Goal: Information Seeking & Learning: Learn about a topic

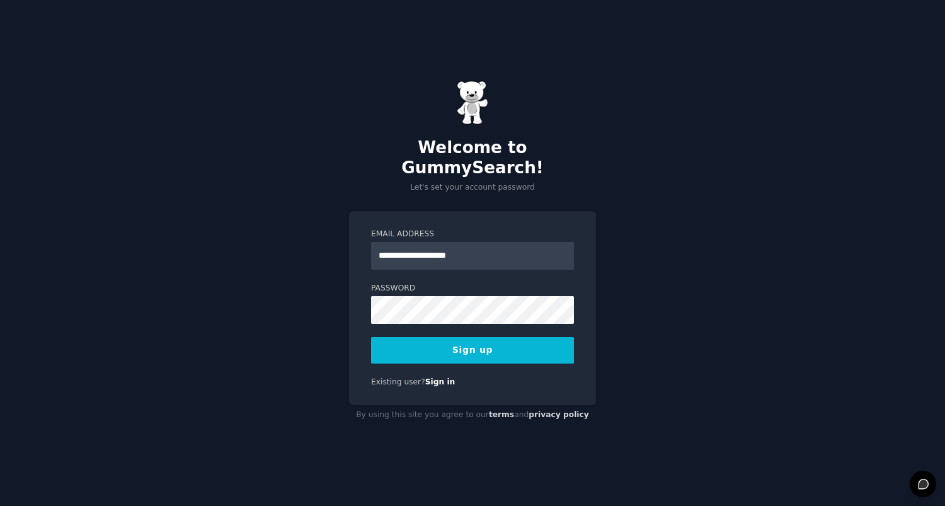
click at [473, 413] on div "By using this site you agree to our terms and privacy policy" at bounding box center [472, 415] width 247 height 20
click at [485, 246] on input "**********" at bounding box center [472, 256] width 203 height 28
type input "**********"
click at [488, 345] on button "Sign up" at bounding box center [472, 350] width 203 height 26
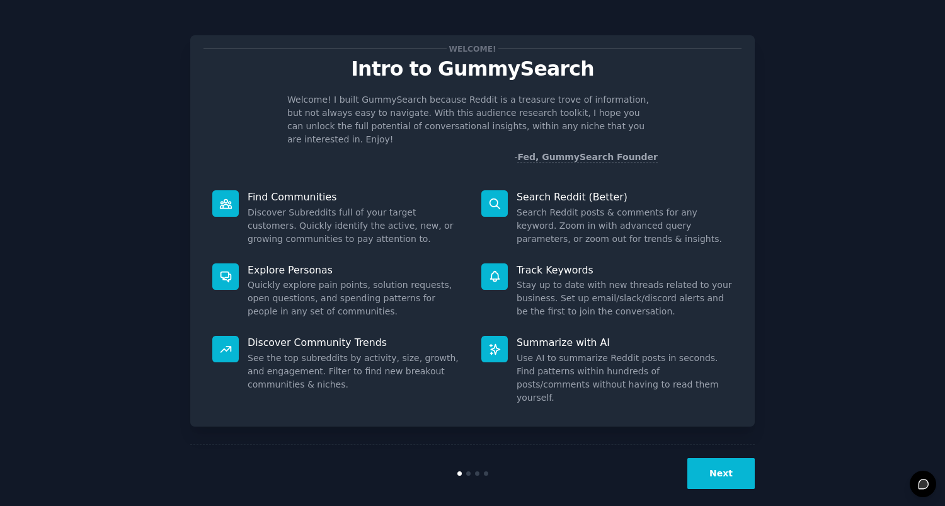
click at [734, 460] on button "Next" at bounding box center [721, 473] width 67 height 31
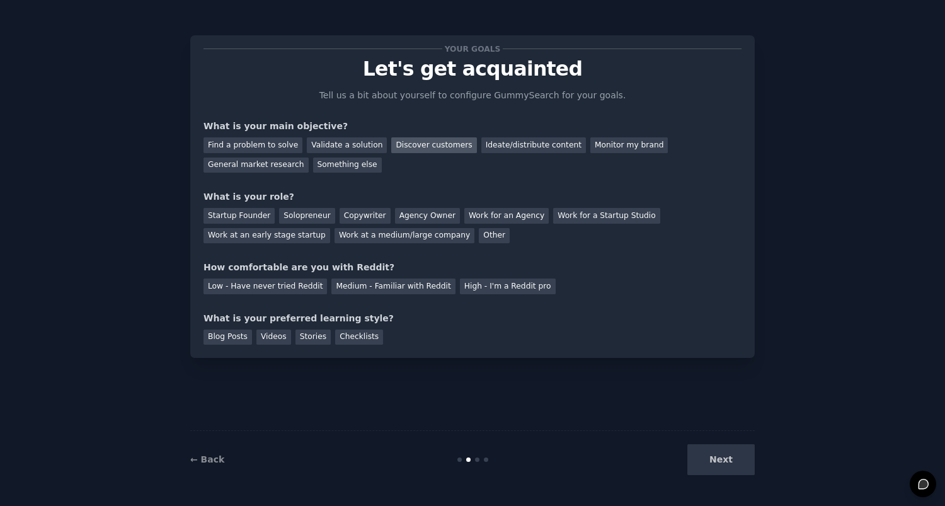
click at [419, 146] on div "Discover customers" at bounding box center [433, 145] width 85 height 16
click at [356, 144] on div "Validate a solution" at bounding box center [347, 145] width 80 height 16
click at [418, 145] on div "Discover customers" at bounding box center [433, 145] width 85 height 16
click at [250, 216] on div "Startup Founder" at bounding box center [239, 216] width 71 height 16
click at [300, 217] on div "Solopreneur" at bounding box center [306, 216] width 55 height 16
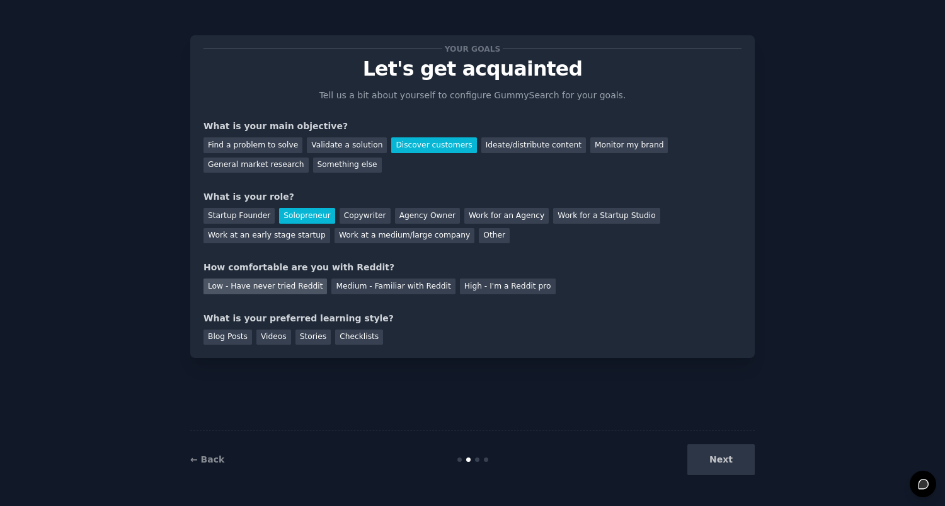
click at [292, 287] on div "Low - Have never tried Reddit" at bounding box center [266, 287] width 124 height 16
click at [224, 333] on div "Blog Posts" at bounding box center [228, 338] width 49 height 16
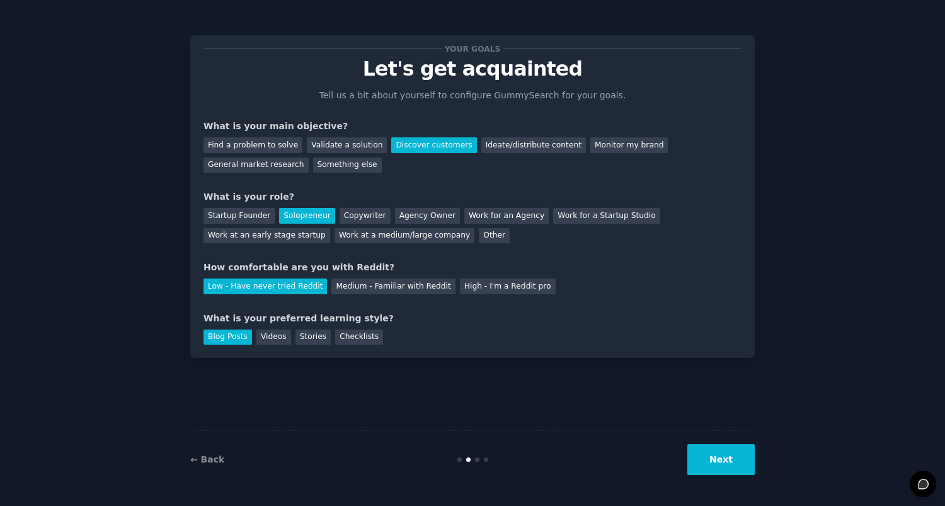
click at [724, 460] on button "Next" at bounding box center [721, 459] width 67 height 31
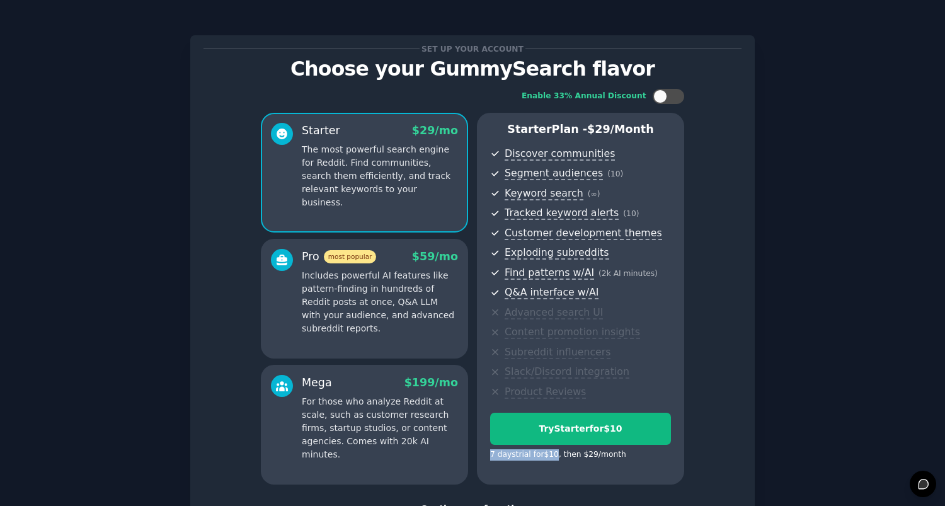
drag, startPoint x: 557, startPoint y: 451, endPoint x: 485, endPoint y: 452, distance: 71.9
click at [485, 452] on div "Starter Plan - $ 29 /month Discover communities Segment audiences ( 10 ) Keywor…" at bounding box center [580, 299] width 207 height 372
click at [575, 482] on div "Enable 33% Annual Discount Starter $ 29 /mo The most powerful search engine for…" at bounding box center [473, 286] width 538 height 413
click at [664, 96] on div at bounding box center [661, 96] width 14 height 14
click at [677, 100] on div at bounding box center [677, 96] width 14 height 14
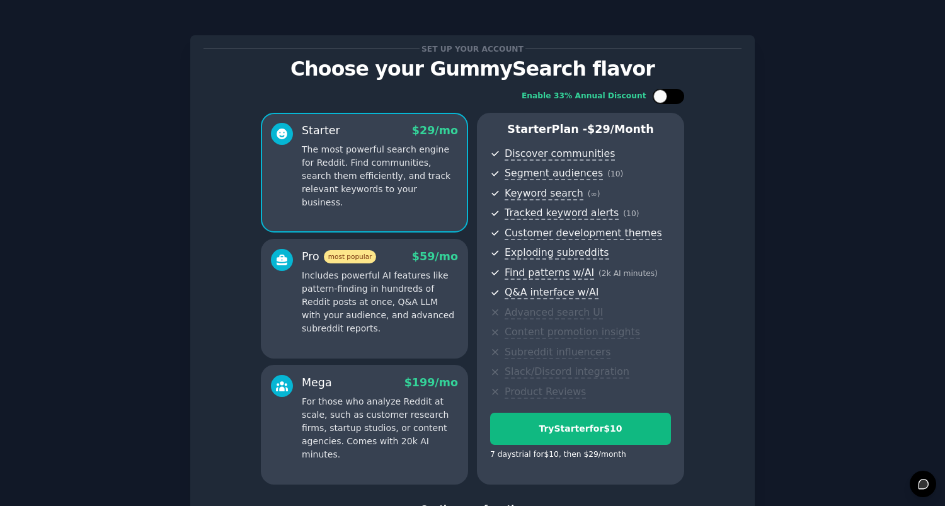
click at [672, 98] on div at bounding box center [675, 96] width 6 height 6
click at [671, 99] on div at bounding box center [677, 96] width 14 height 14
checkbox input "false"
click at [391, 176] on p "The most powerful search engine for Reddit. Find communities, search them effic…" at bounding box center [380, 176] width 156 height 66
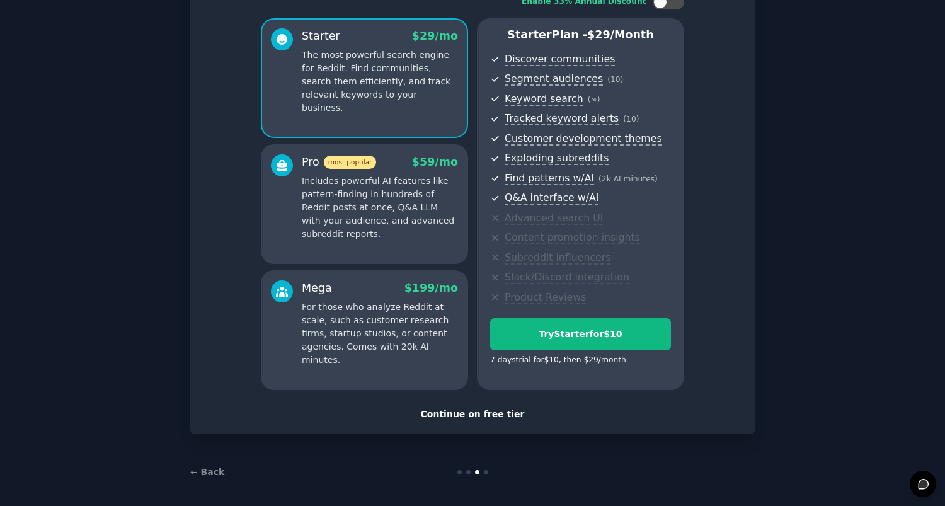
scroll to position [94, 0]
click at [490, 413] on div "Continue on free tier" at bounding box center [473, 414] width 538 height 13
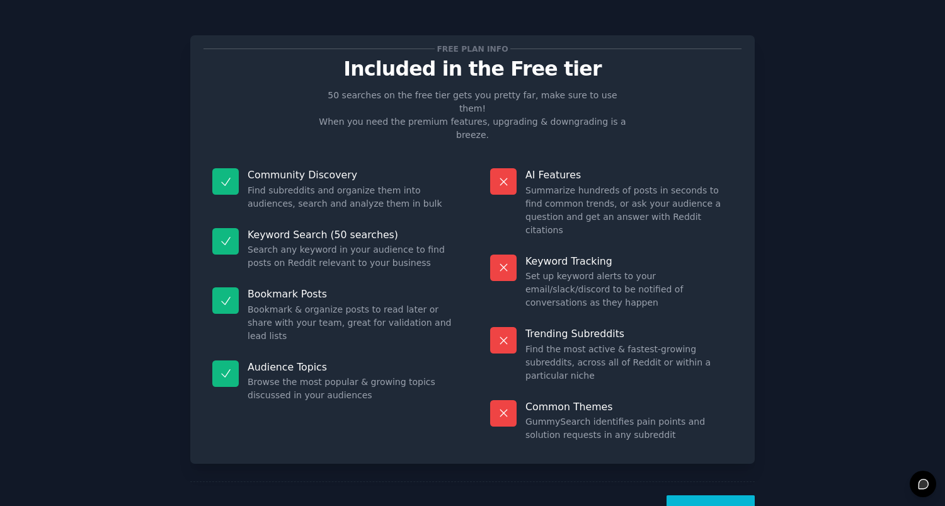
click at [204, 505] on link "← Back" at bounding box center [207, 510] width 34 height 10
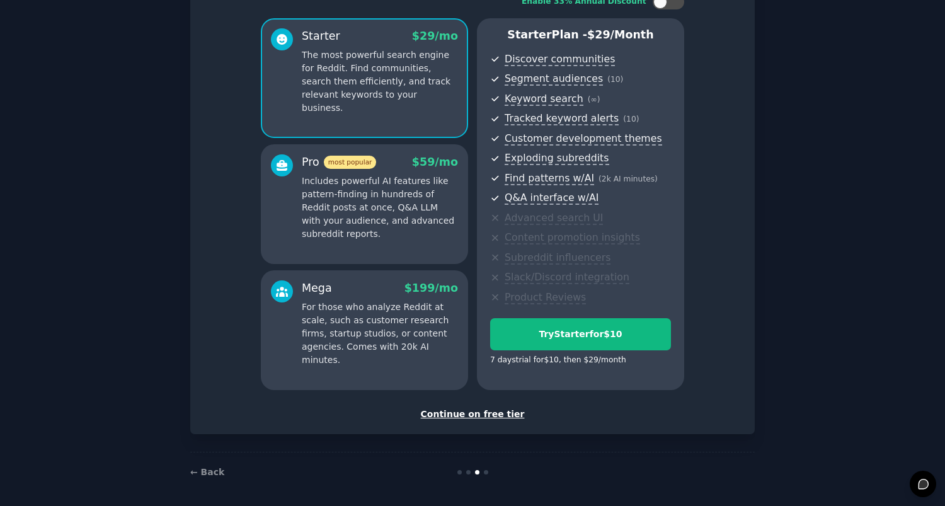
scroll to position [94, 0]
click at [489, 413] on div "Continue on free tier" at bounding box center [473, 414] width 538 height 13
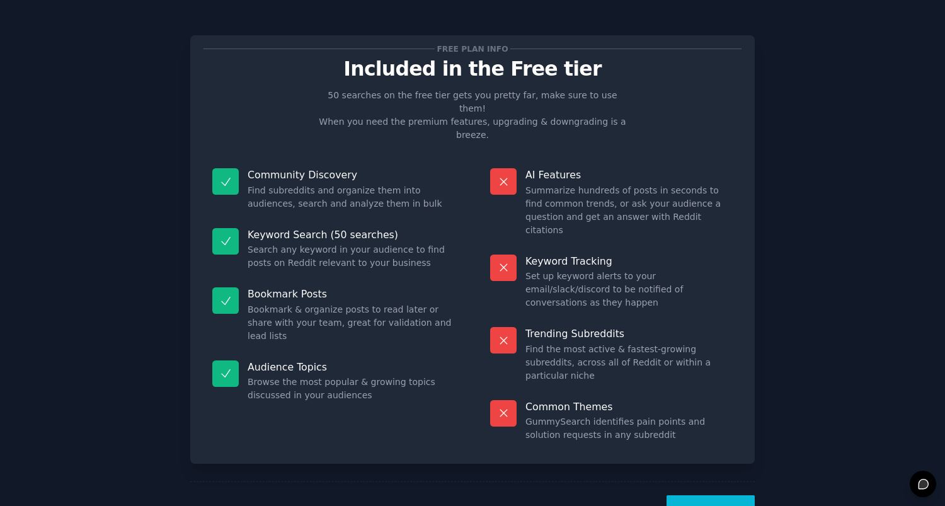
click at [727, 495] on button "Let's Go!" at bounding box center [711, 510] width 88 height 31
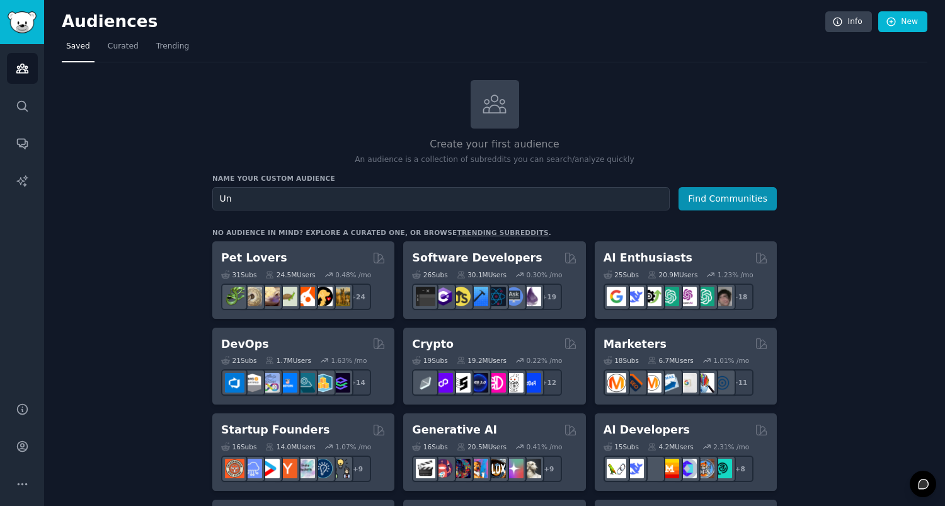
type input "U"
drag, startPoint x: 253, startPoint y: 199, endPoint x: 191, endPoint y: 198, distance: 61.8
click at [306, 197] on input "Stripe Users" at bounding box center [441, 198] width 458 height 23
type input "Stripe Users"
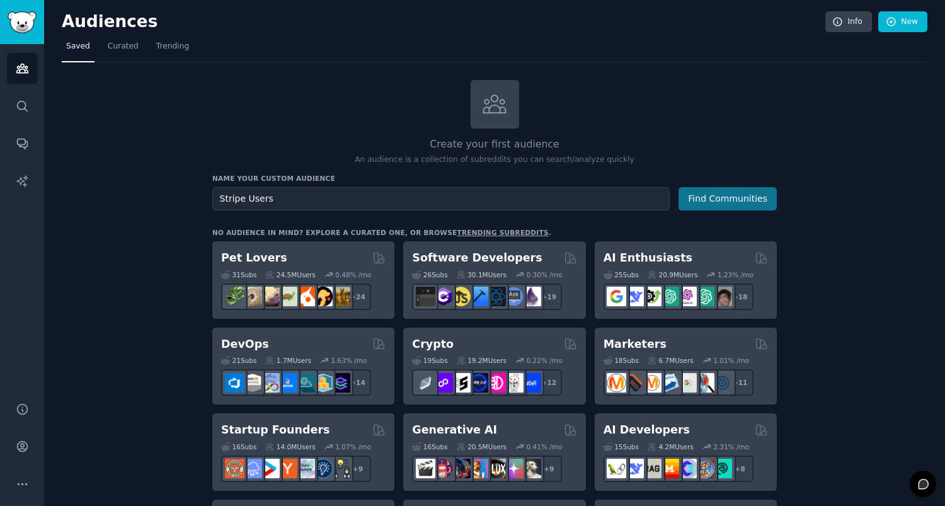
click at [741, 196] on button "Find Communities" at bounding box center [728, 198] width 98 height 23
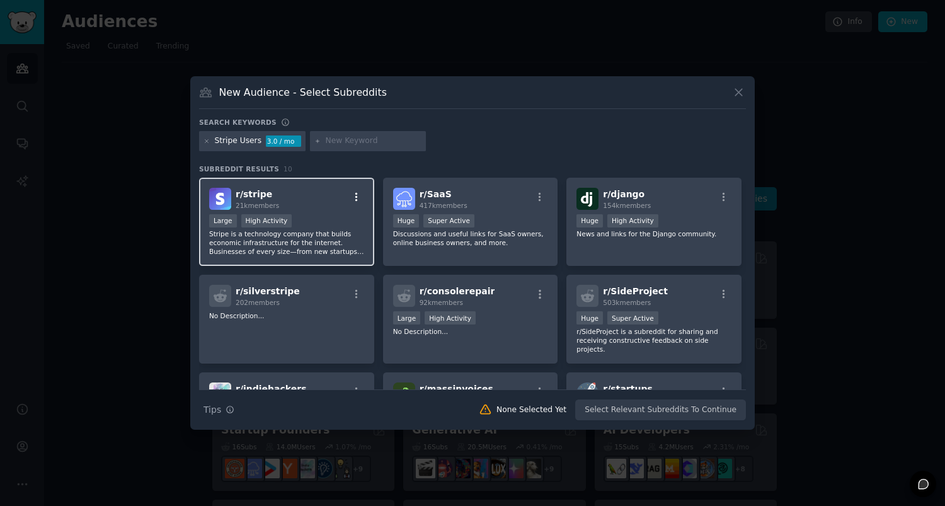
click at [357, 198] on icon "button" at bounding box center [356, 197] width 11 height 11
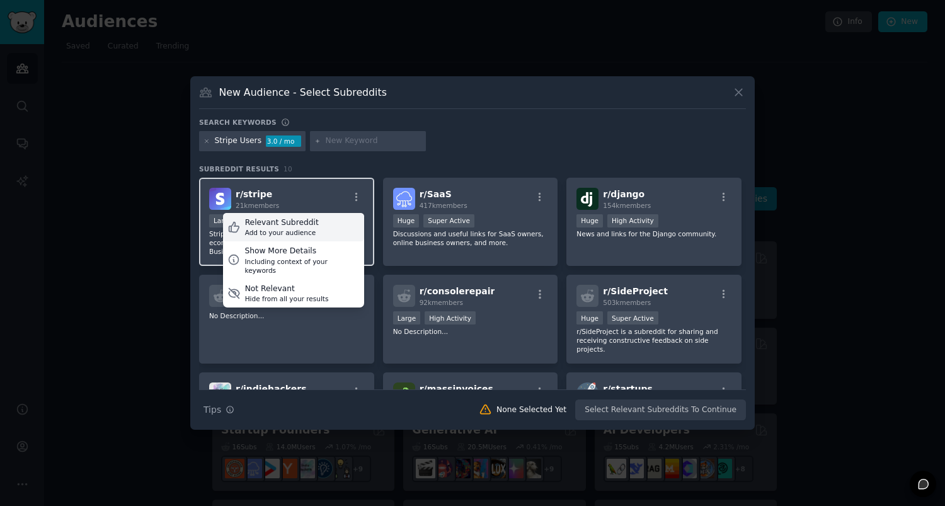
click at [303, 231] on div "Add to your audience" at bounding box center [282, 232] width 74 height 9
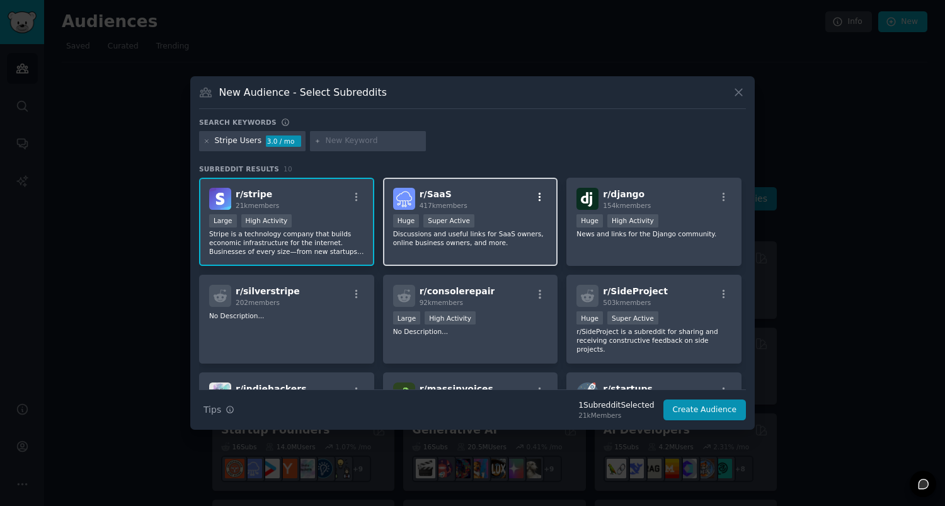
click at [539, 197] on icon "button" at bounding box center [540, 196] width 3 height 9
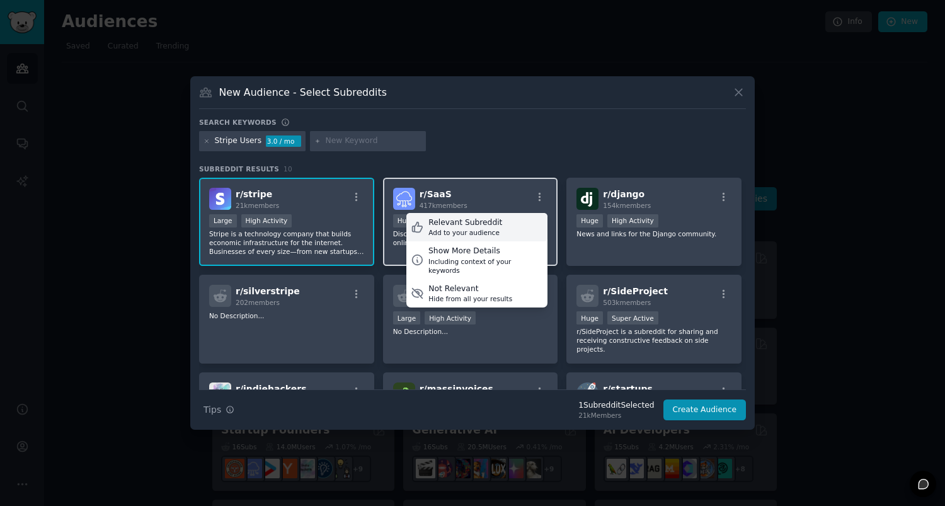
click at [482, 224] on div "Relevant Subreddit" at bounding box center [466, 222] width 74 height 11
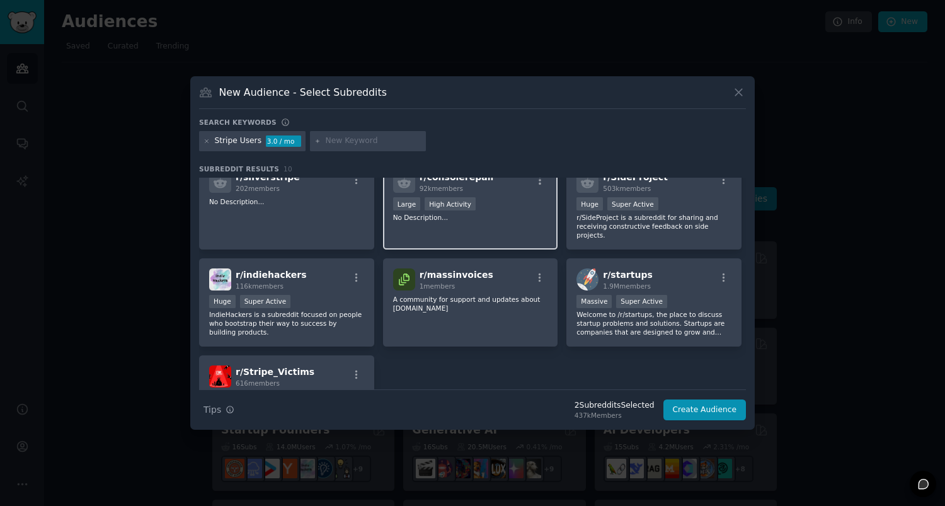
scroll to position [134, 0]
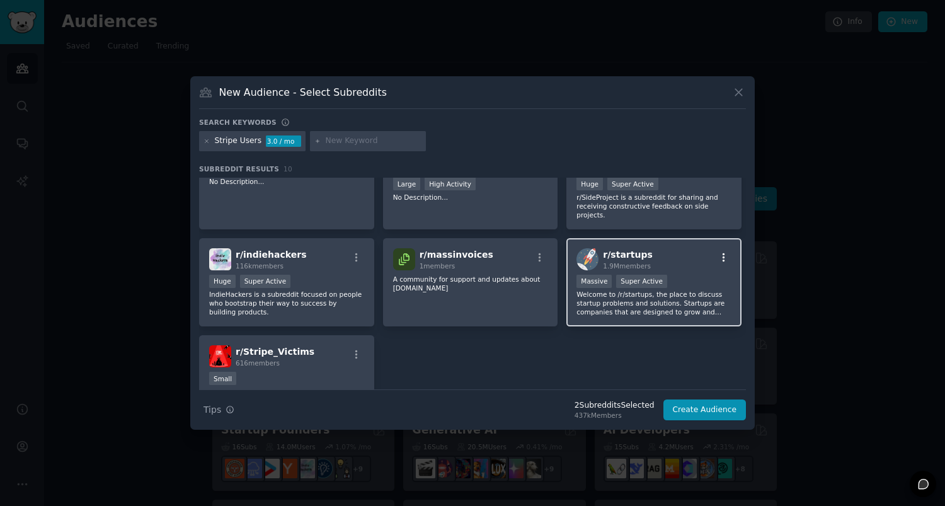
click at [723, 257] on icon "button" at bounding box center [724, 257] width 3 height 9
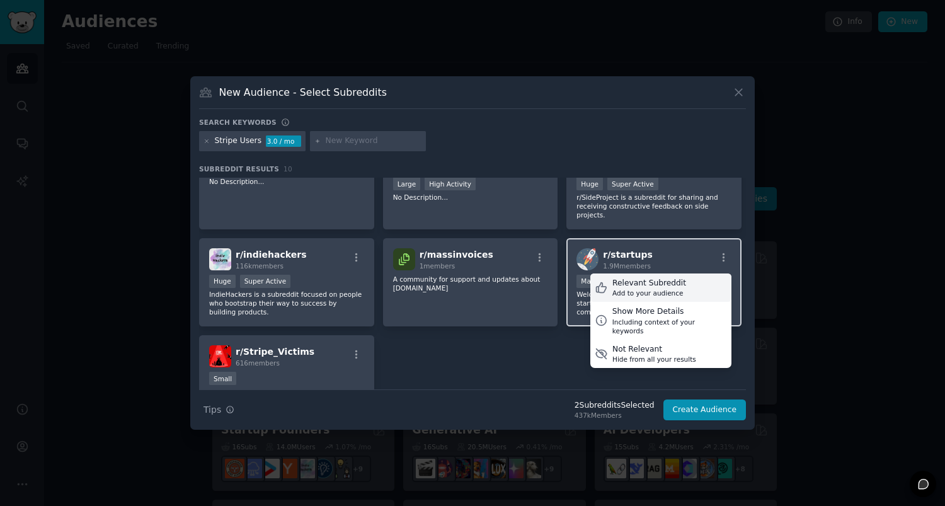
click at [648, 287] on div "Relevant Subreddit" at bounding box center [650, 283] width 74 height 11
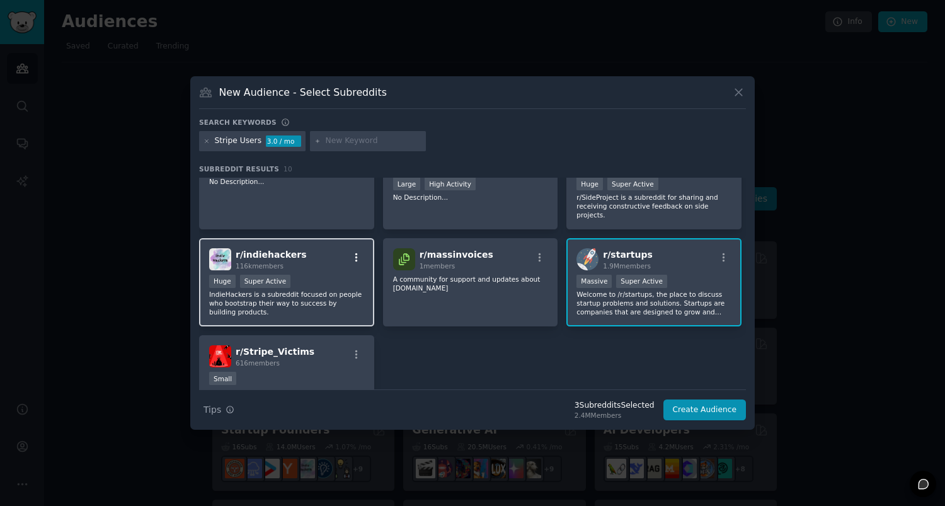
click at [357, 258] on icon "button" at bounding box center [356, 257] width 11 height 11
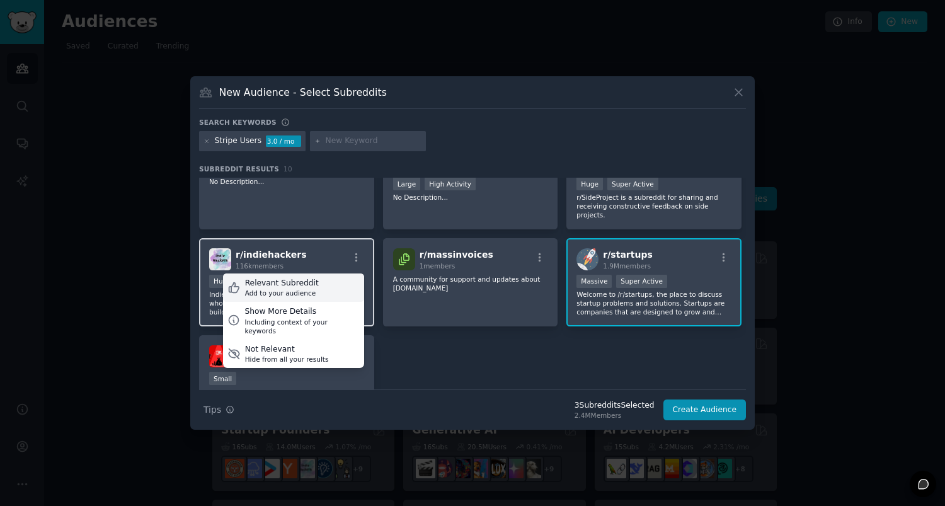
click at [305, 285] on div "Relevant Subreddit" at bounding box center [282, 283] width 74 height 11
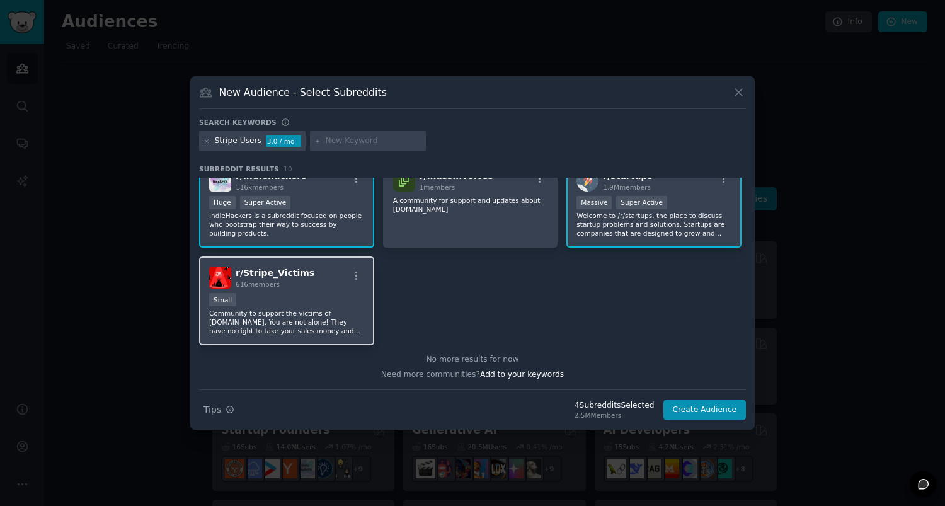
scroll to position [212, 0]
click at [356, 270] on div "r/ Stripe_Victims 616 members" at bounding box center [286, 278] width 155 height 22
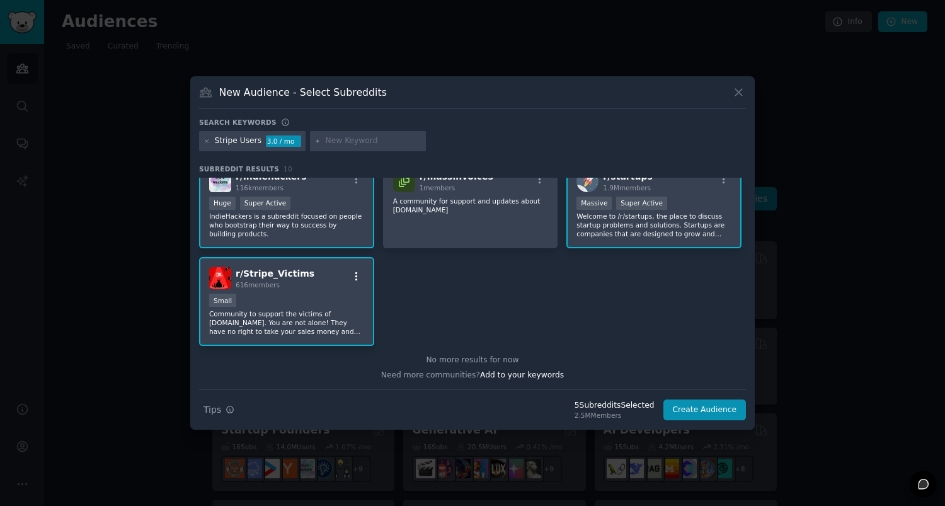
click at [356, 277] on icon "button" at bounding box center [356, 276] width 3 height 9
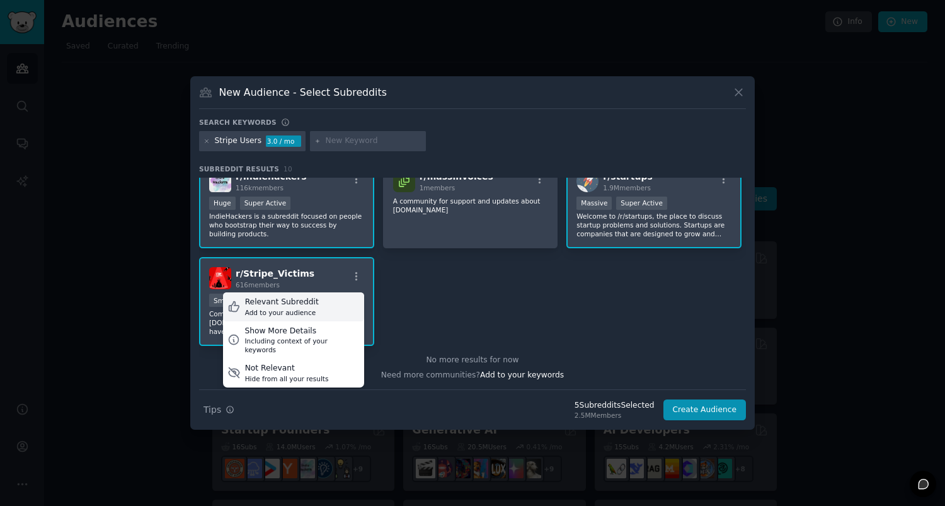
click at [305, 311] on div "Add to your audience" at bounding box center [282, 312] width 74 height 9
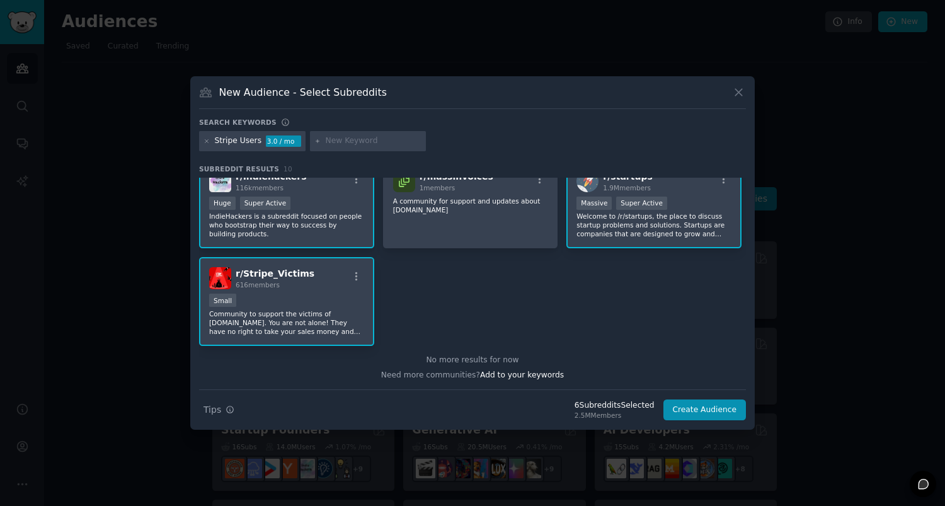
click at [347, 141] on input "text" at bounding box center [374, 141] width 96 height 11
paste input "entrepreneur"
type input "entrepreneur"
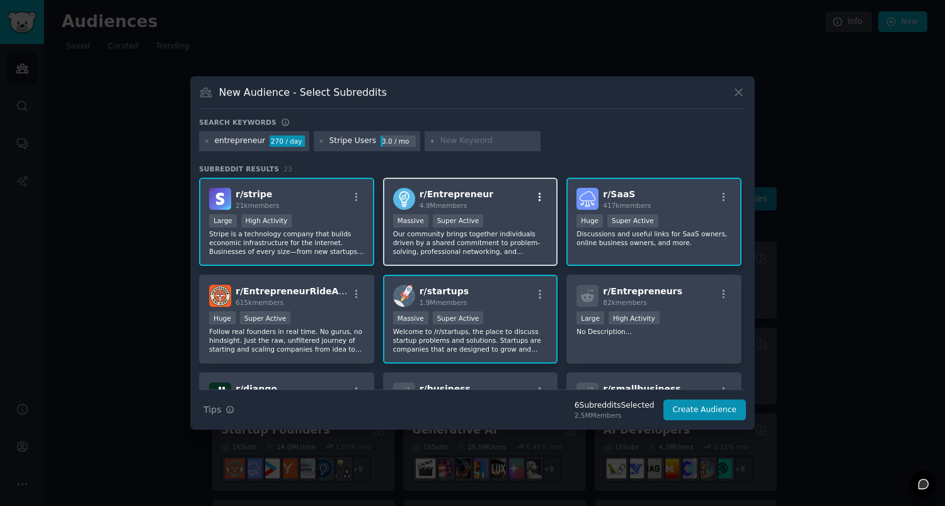
click at [539, 197] on icon "button" at bounding box center [540, 196] width 3 height 9
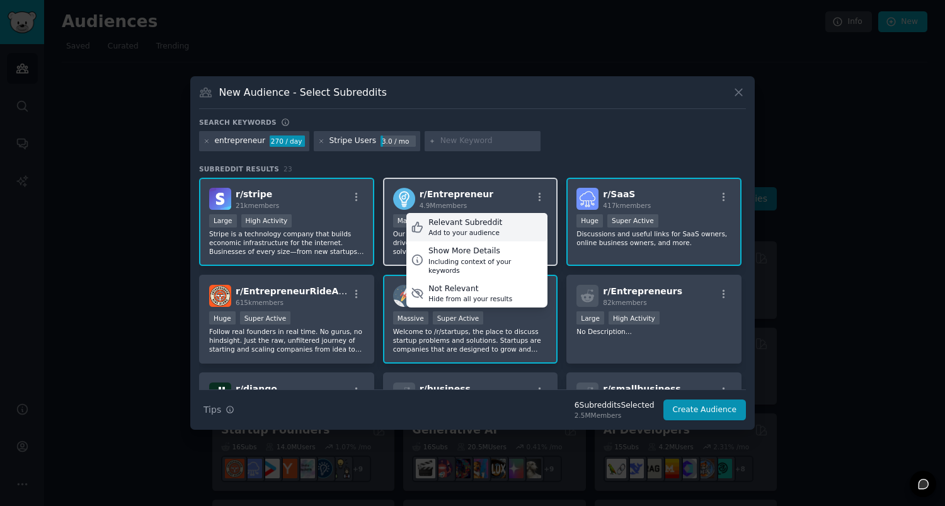
click at [485, 230] on div "Add to your audience" at bounding box center [466, 232] width 74 height 9
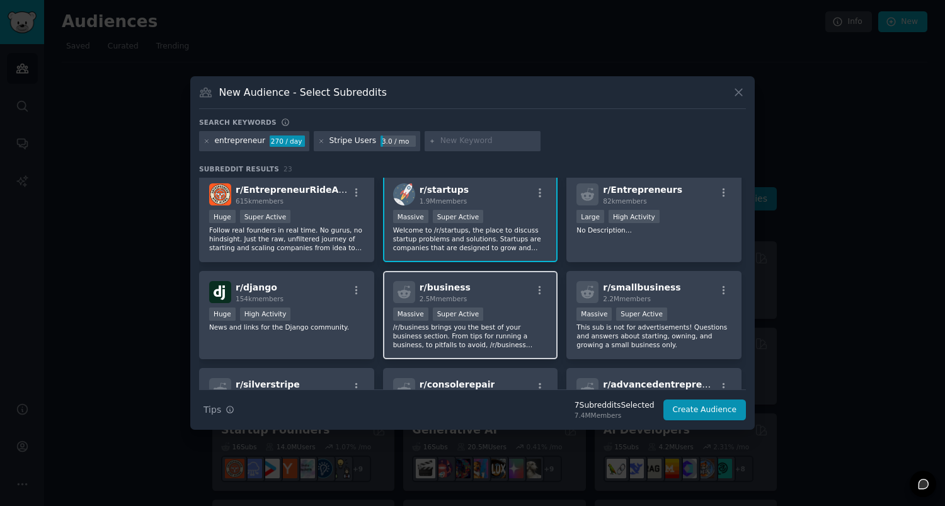
scroll to position [87, 0]
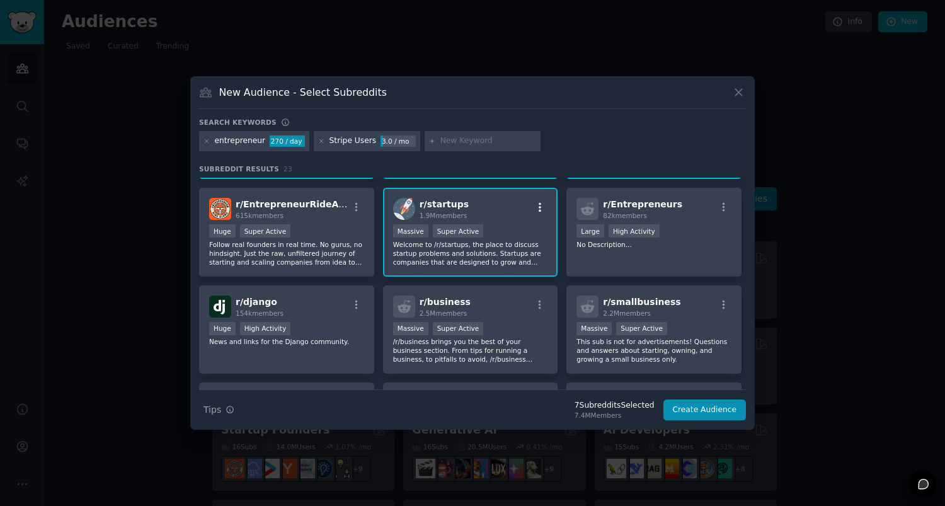
click at [540, 208] on icon "button" at bounding box center [539, 207] width 11 height 11
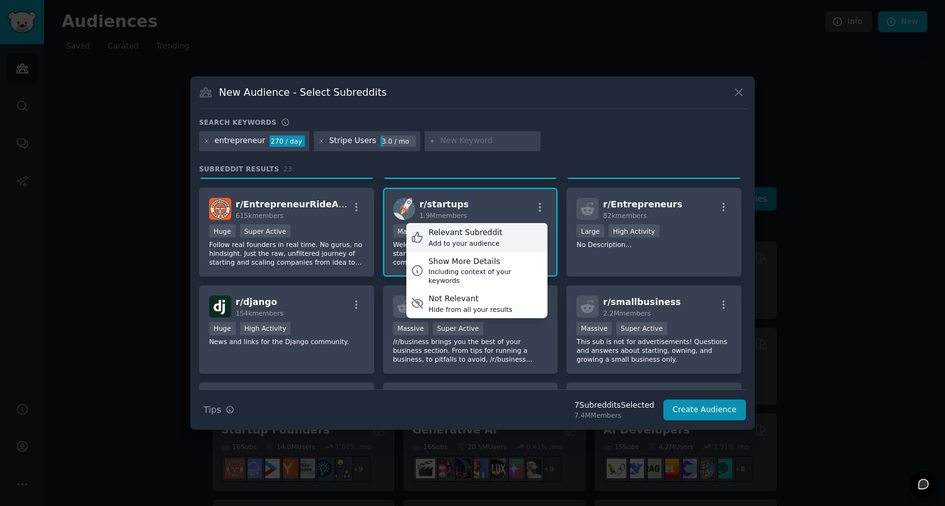
click at [482, 239] on div "Add to your audience" at bounding box center [466, 243] width 74 height 9
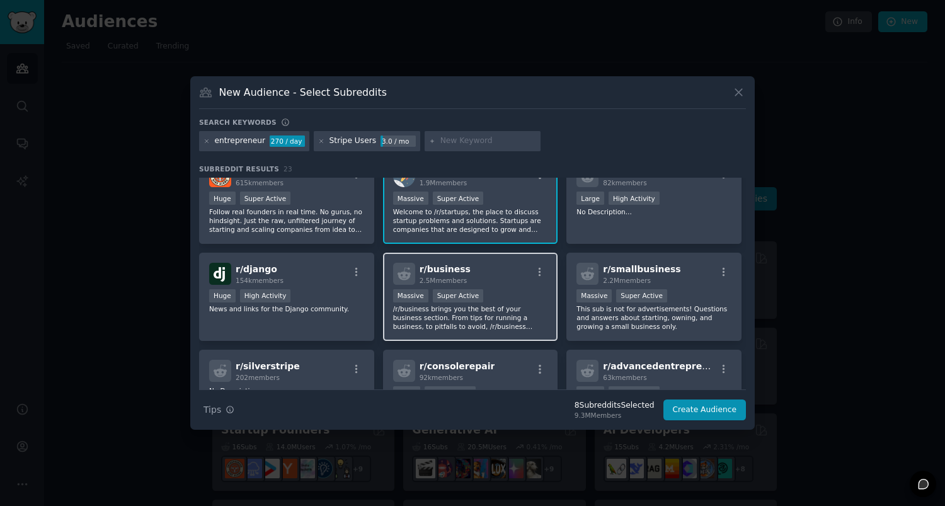
scroll to position [124, 0]
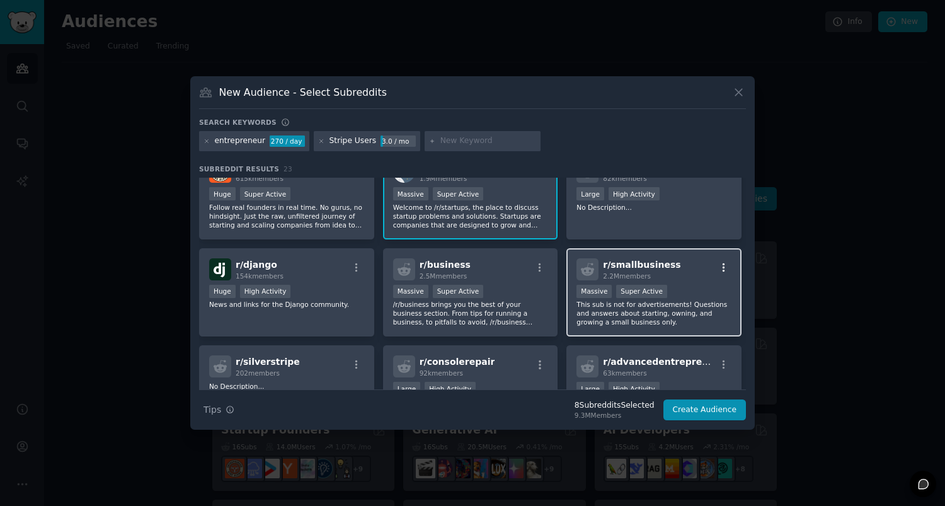
click at [723, 264] on icon "button" at bounding box center [724, 267] width 3 height 9
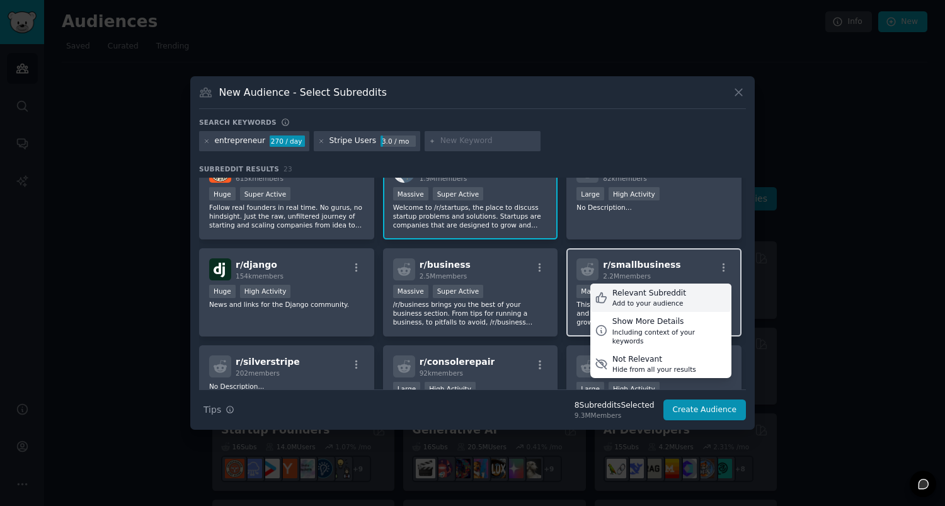
click at [650, 290] on div "Relevant Subreddit" at bounding box center [650, 293] width 74 height 11
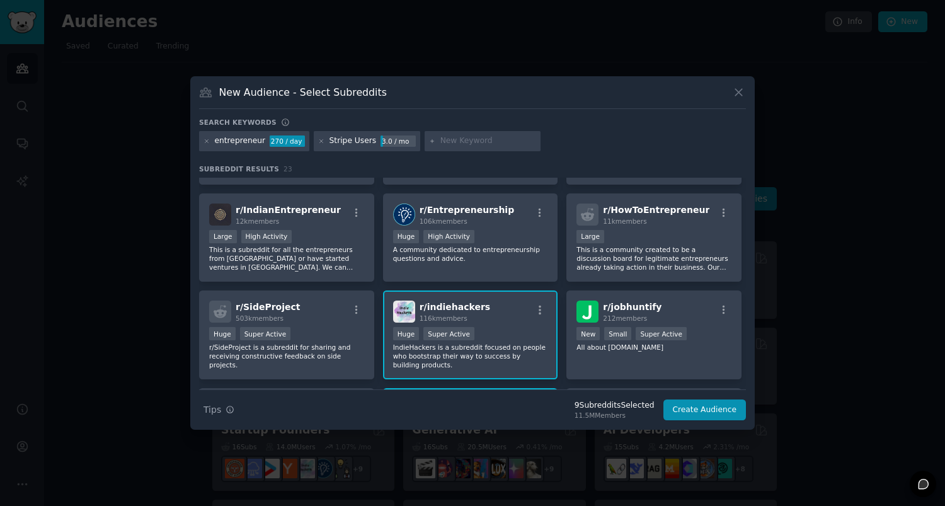
scroll to position [374, 0]
click at [449, 145] on input "text" at bounding box center [489, 141] width 96 height 11
paste input "ecommerce"
type input "ecommerce"
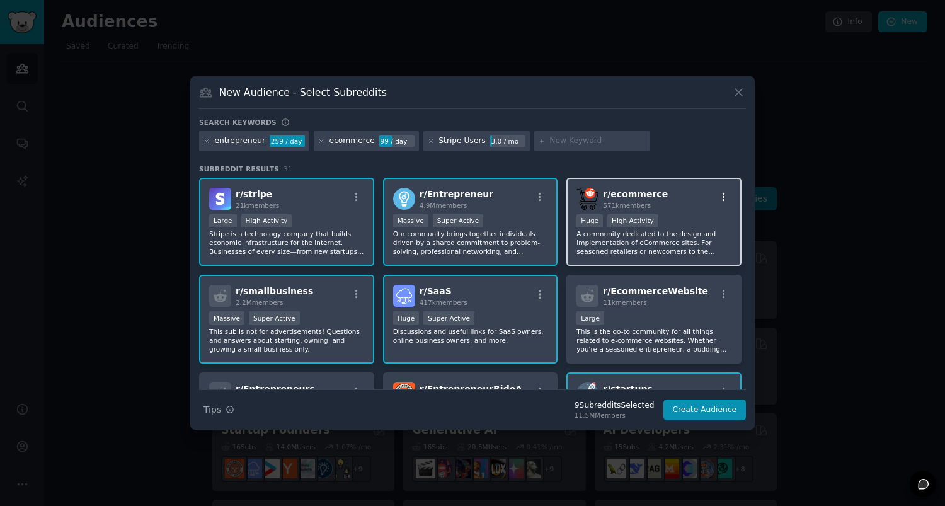
click at [724, 194] on icon "button" at bounding box center [723, 197] width 11 height 11
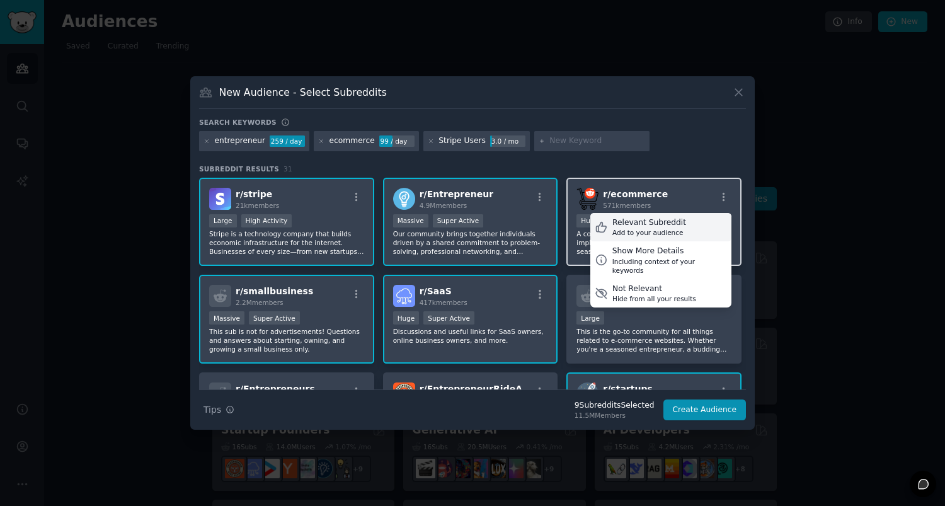
click at [661, 221] on div "Relevant Subreddit" at bounding box center [650, 222] width 74 height 11
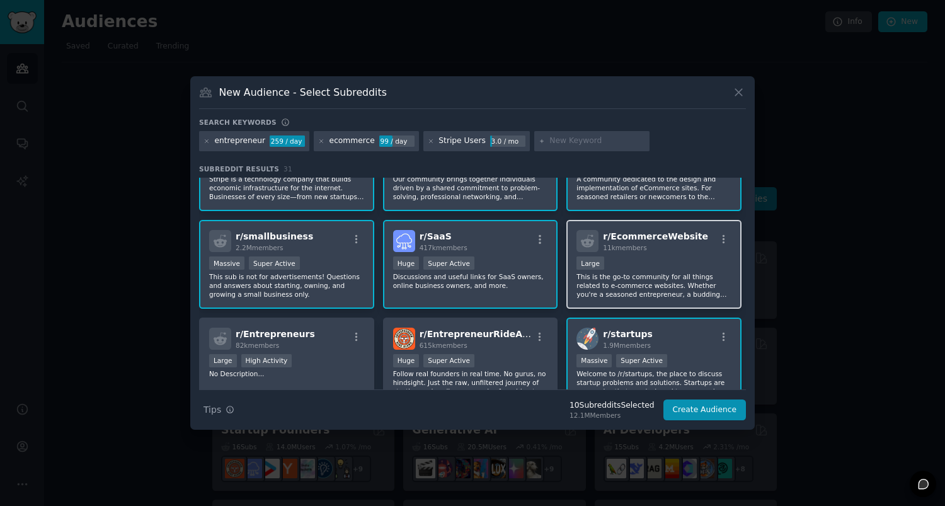
scroll to position [49, 0]
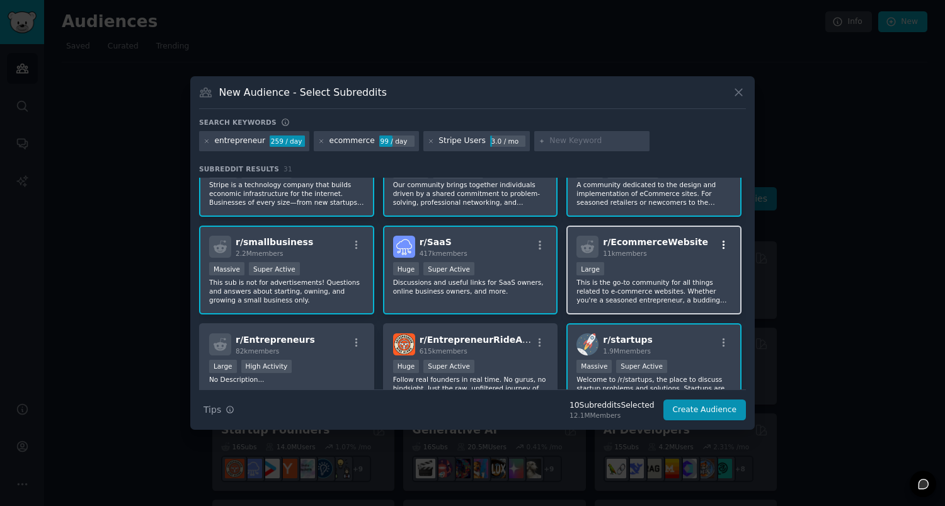
click at [723, 245] on icon "button" at bounding box center [723, 244] width 11 height 11
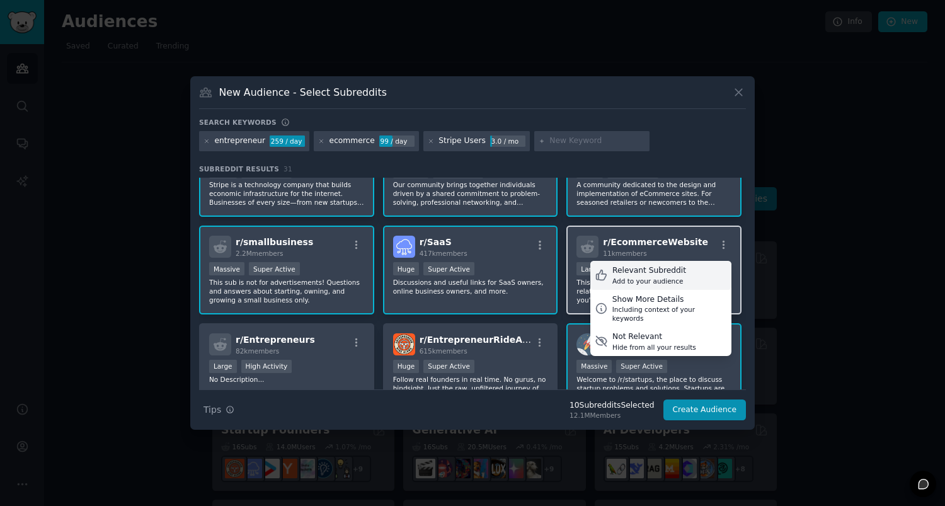
click at [654, 277] on div "Add to your audience" at bounding box center [650, 281] width 74 height 9
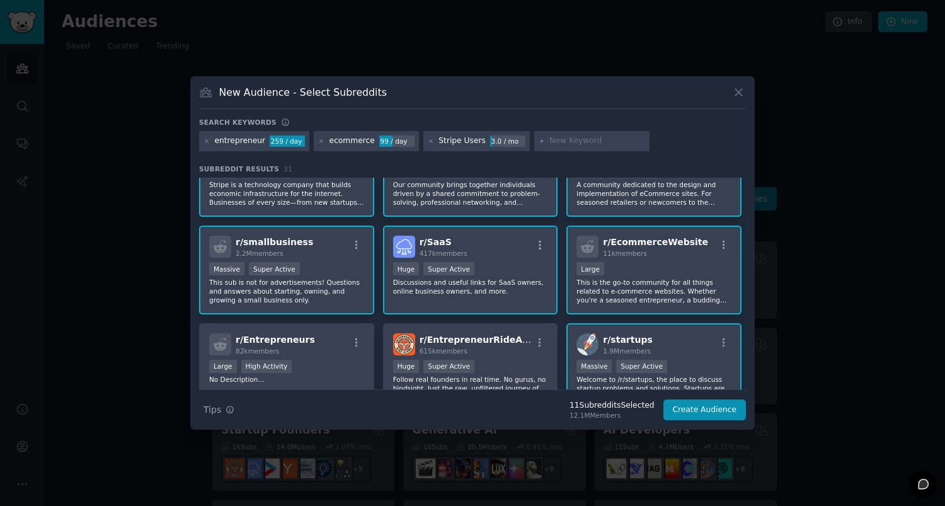
click at [581, 139] on input "text" at bounding box center [598, 141] width 96 height 11
paste input "SaaS"
type input "SaaS"
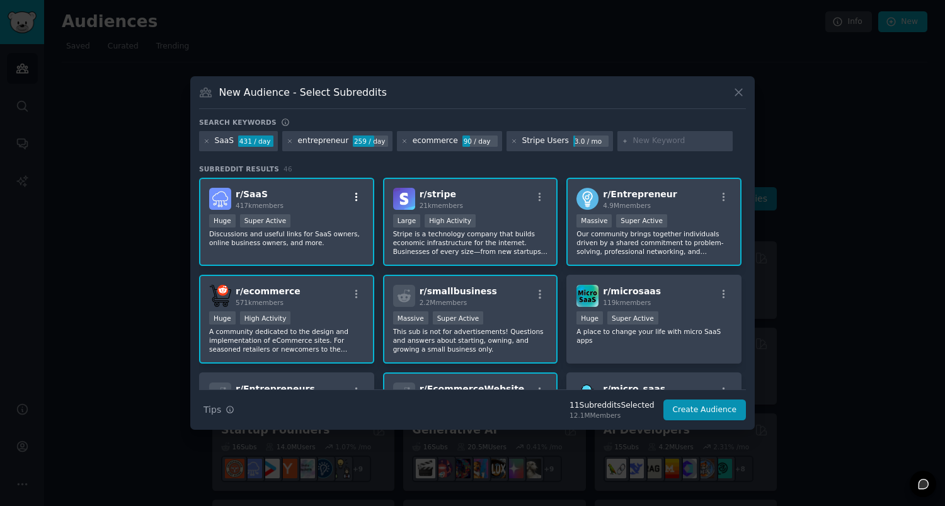
click at [357, 196] on icon "button" at bounding box center [356, 197] width 11 height 11
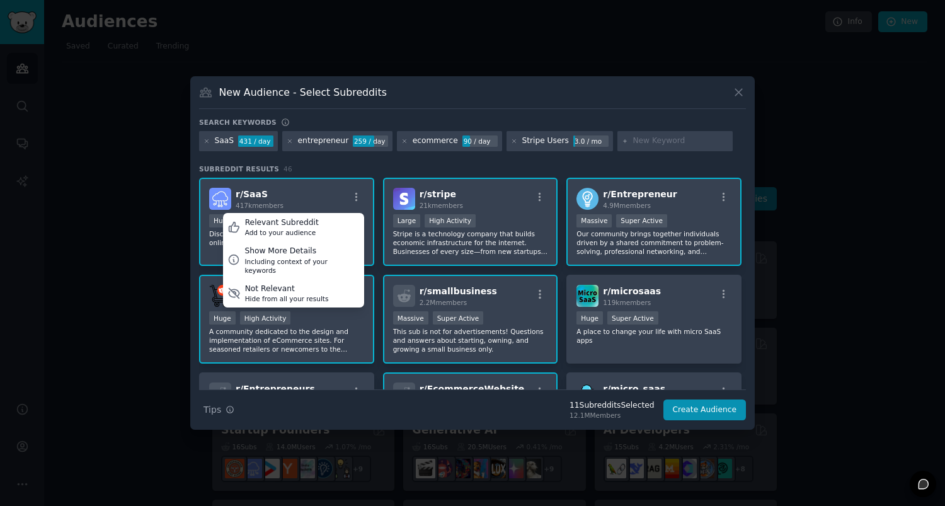
click at [570, 161] on div "Search keywords SaaS 431 / day entrepreneur 259 / day ecommerce 90 / day Stripe…" at bounding box center [472, 269] width 547 height 303
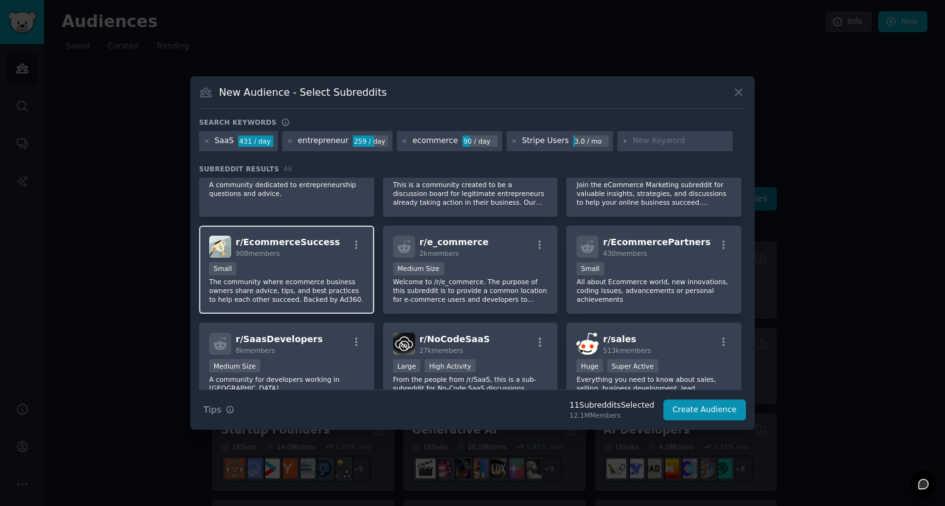
scroll to position [737, 0]
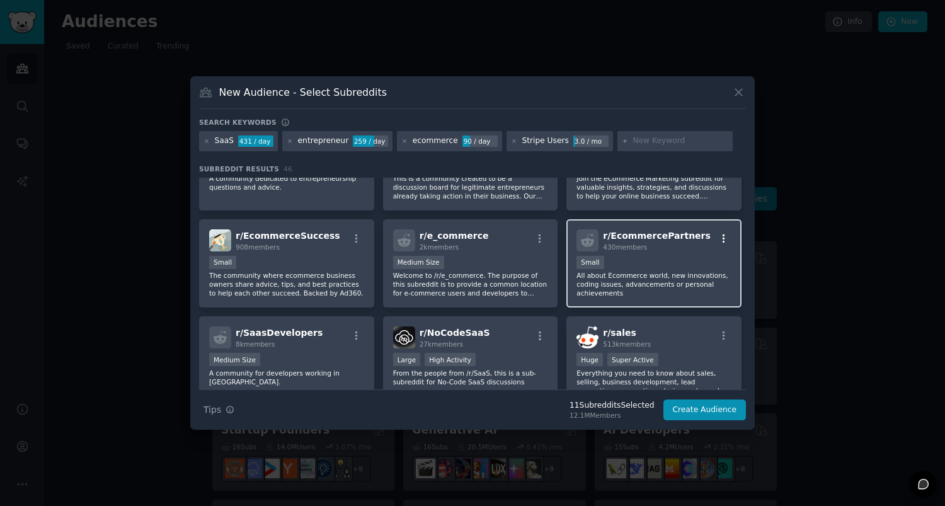
click at [722, 236] on icon "button" at bounding box center [723, 238] width 11 height 11
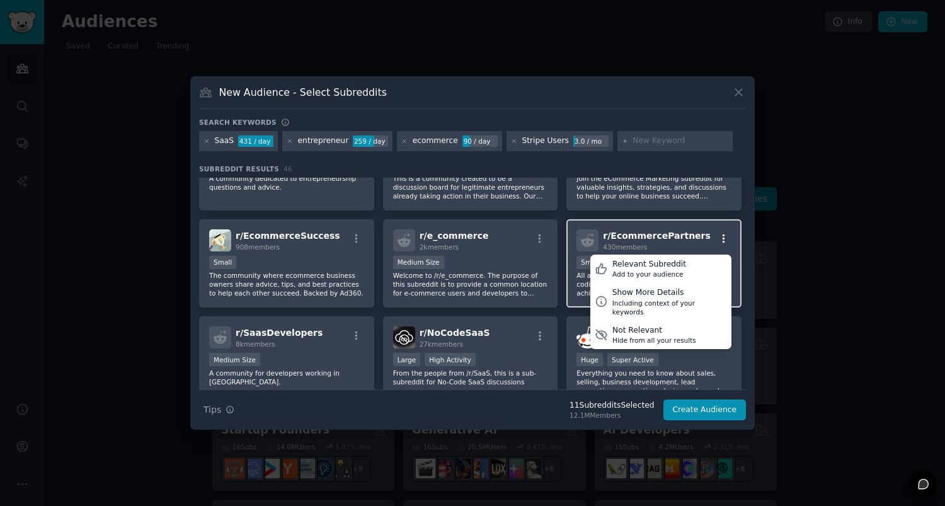
click at [722, 236] on icon "button" at bounding box center [723, 238] width 11 height 11
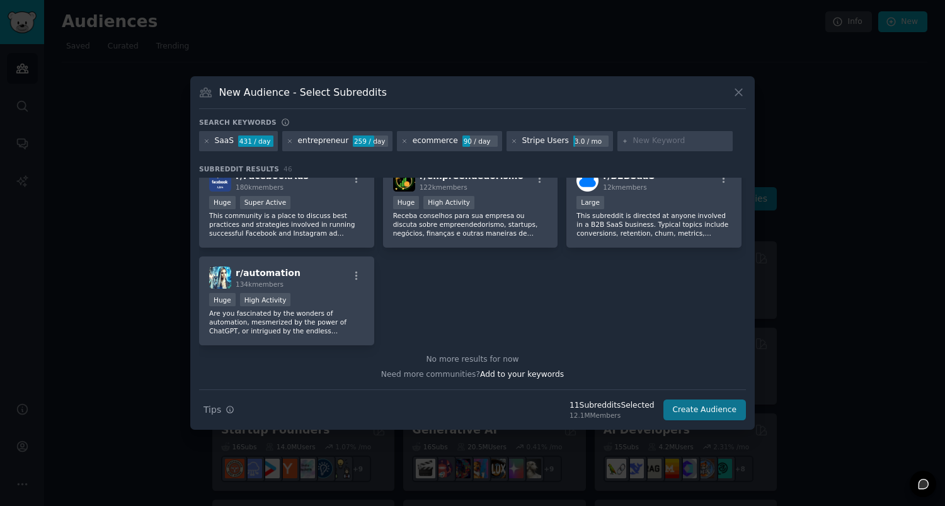
scroll to position [1372, 0]
click at [704, 407] on button "Create Audience" at bounding box center [705, 410] width 83 height 21
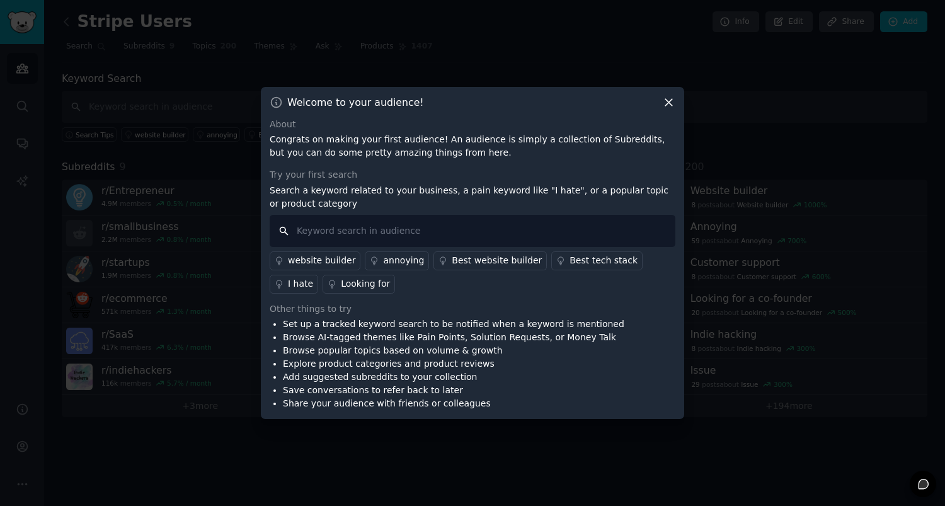
click at [306, 231] on input "text" at bounding box center [473, 231] width 406 height 32
paste input "stripe account frozen"
type input "stripe account frozen"
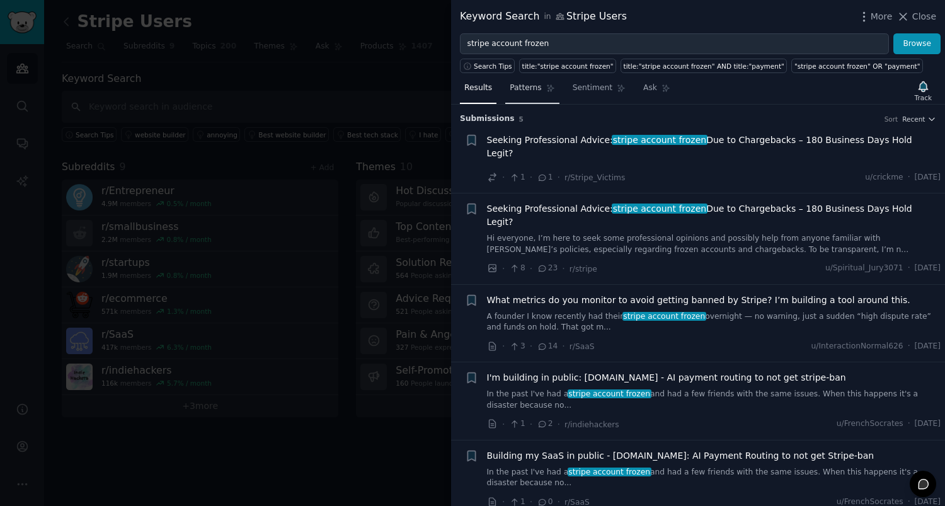
click at [529, 91] on span "Patterns" at bounding box center [526, 88] width 32 height 11
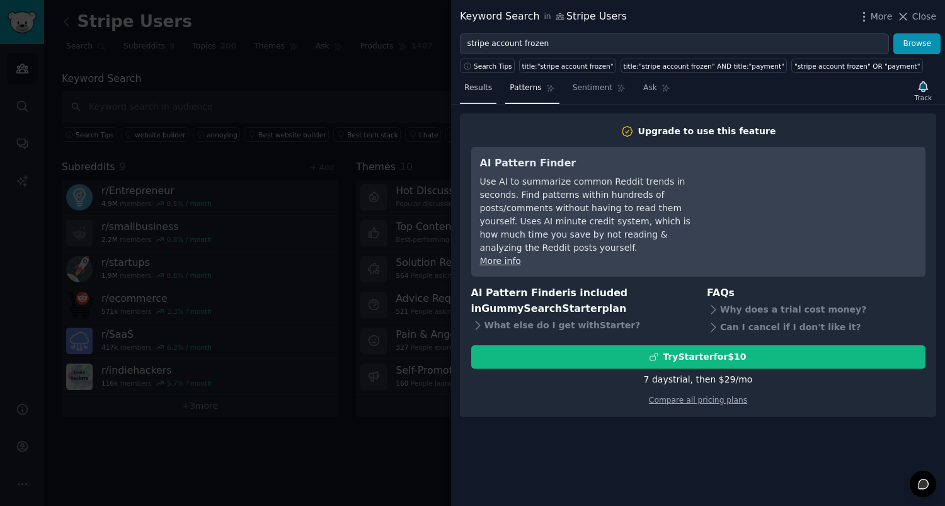
click at [475, 93] on link "Results" at bounding box center [478, 91] width 37 height 26
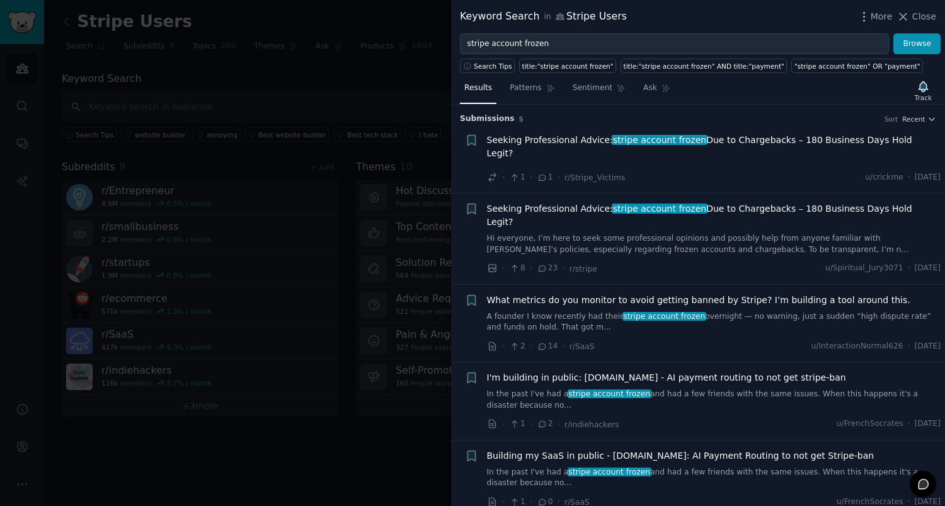
click at [582, 371] on span "I'm building in public: PaymentShield.io - AI payment routing to not get stripe…" at bounding box center [666, 377] width 359 height 13
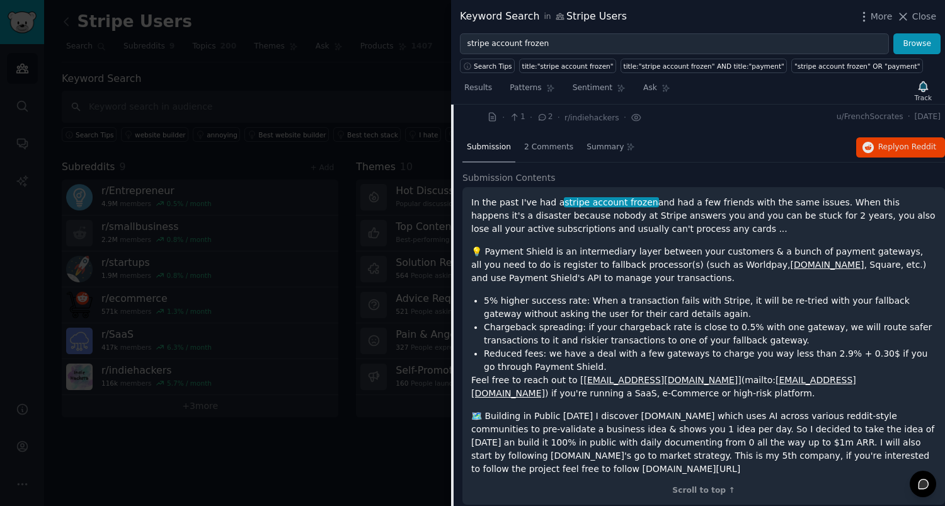
scroll to position [301, 0]
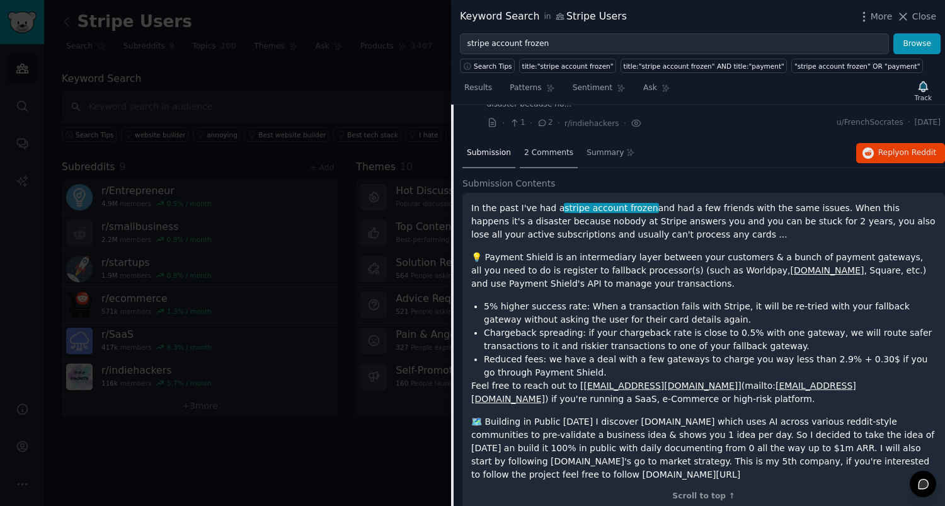
click at [557, 147] on span "2 Comments" at bounding box center [548, 152] width 49 height 11
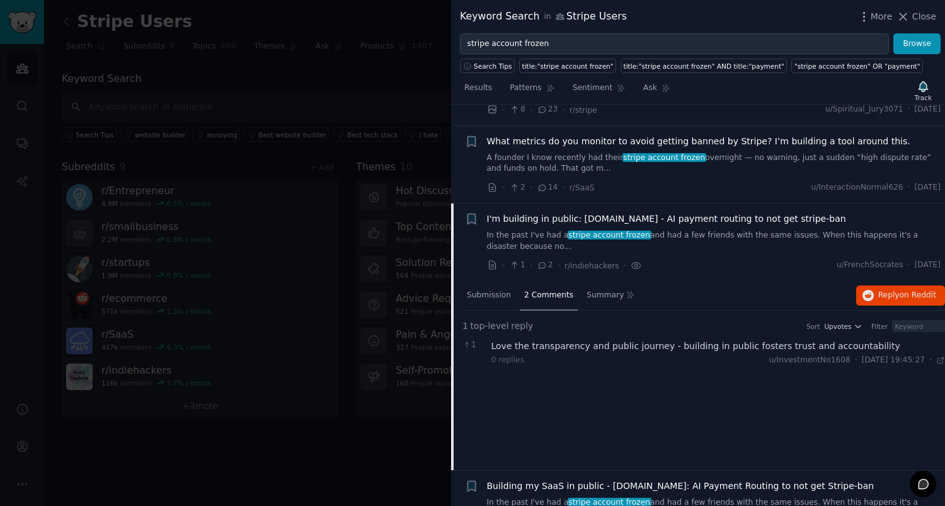
scroll to position [144, 0]
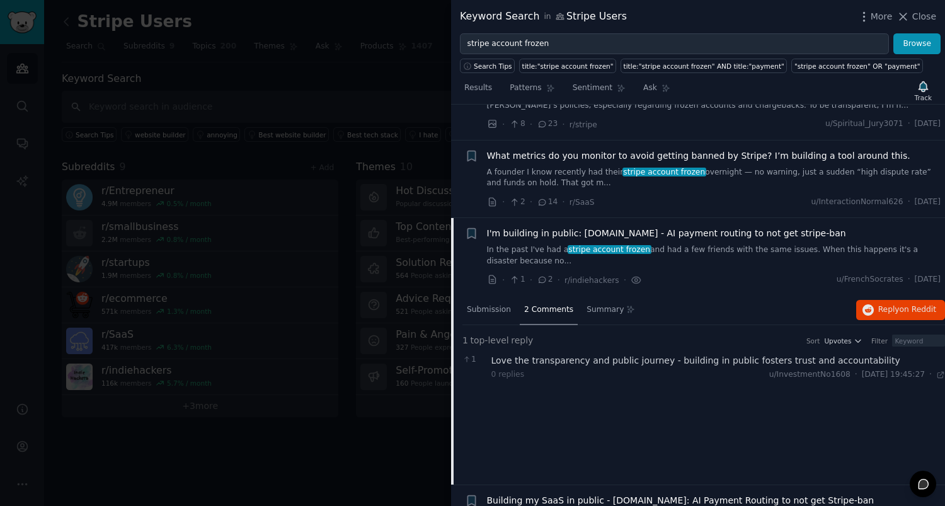
click at [531, 227] on span "I'm building in public: PaymentShield.io - AI payment routing to not get stripe…" at bounding box center [666, 233] width 359 height 13
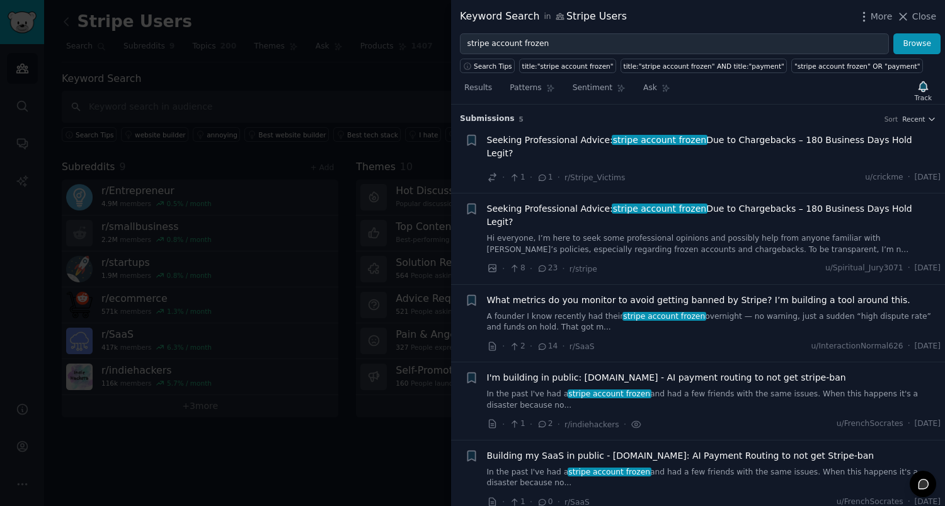
click at [543, 371] on span "I'm building in public: PaymentShield.io - AI payment routing to not get stripe…" at bounding box center [666, 377] width 359 height 13
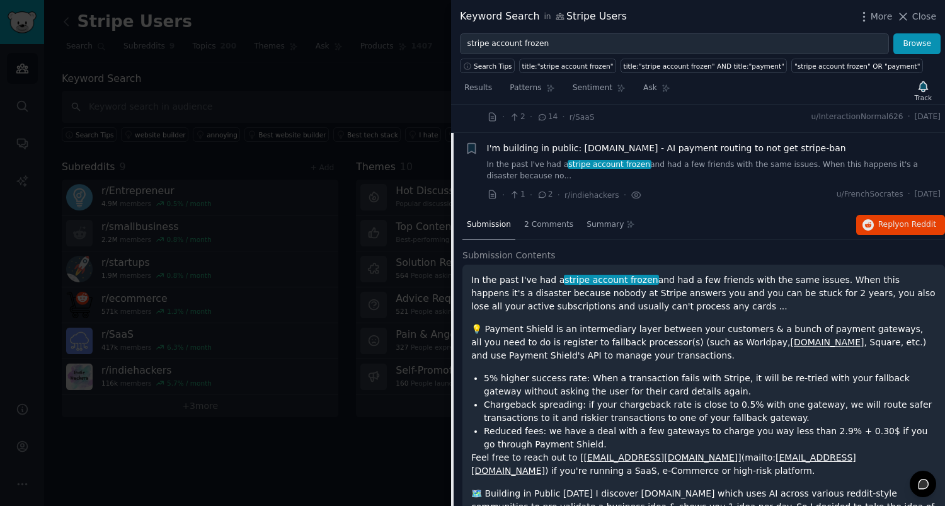
scroll to position [230, 0]
click at [915, 219] on span "on Reddit" at bounding box center [918, 223] width 37 height 9
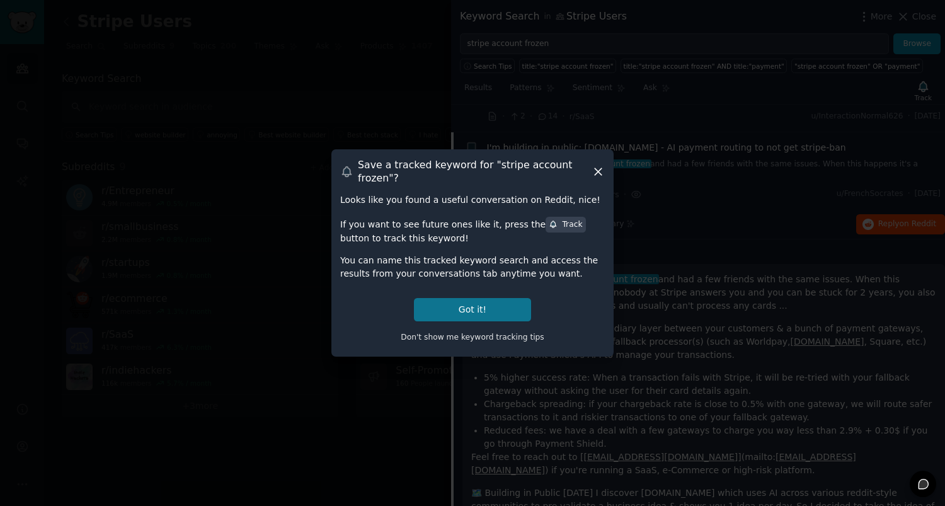
click at [477, 306] on button "Got it!" at bounding box center [472, 309] width 117 height 23
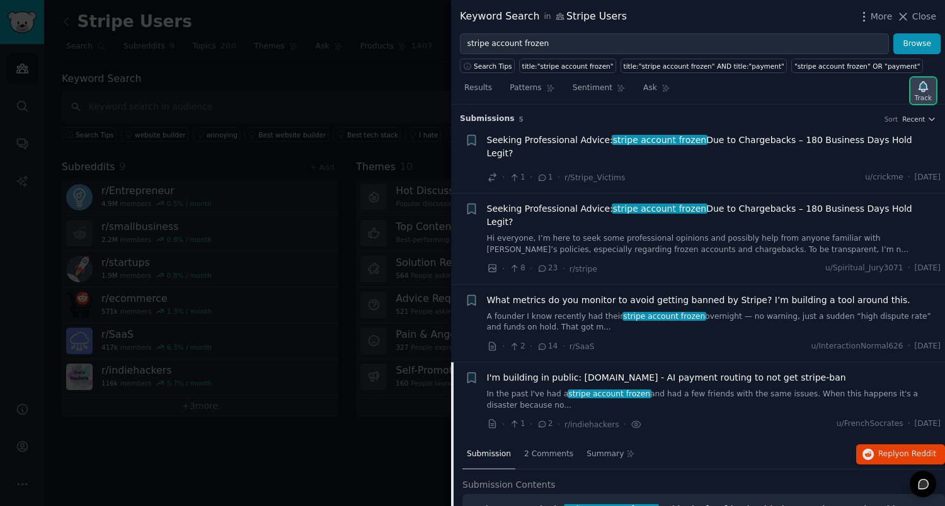
scroll to position [0, 0]
click at [924, 88] on icon "button" at bounding box center [923, 86] width 9 height 10
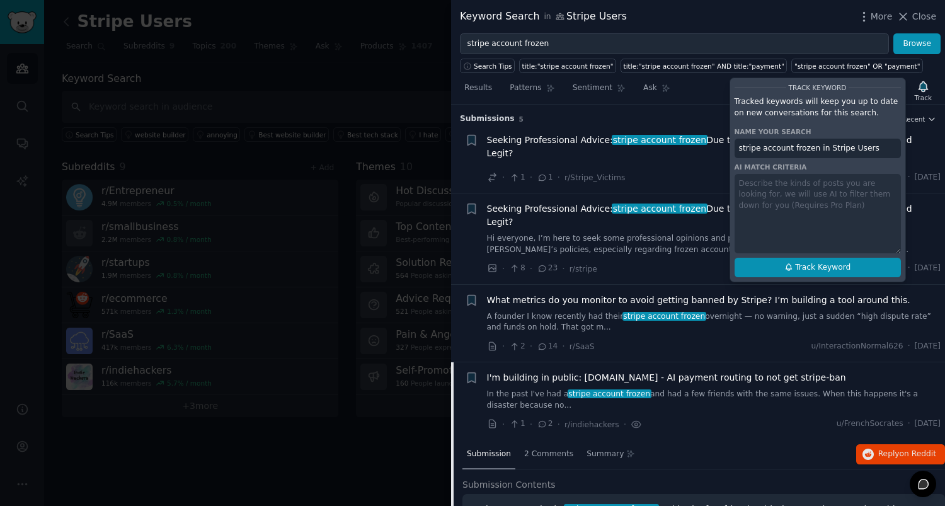
click at [807, 265] on span "Track Keyword" at bounding box center [822, 267] width 55 height 11
type input "stripe account frozen in Stripe Users"
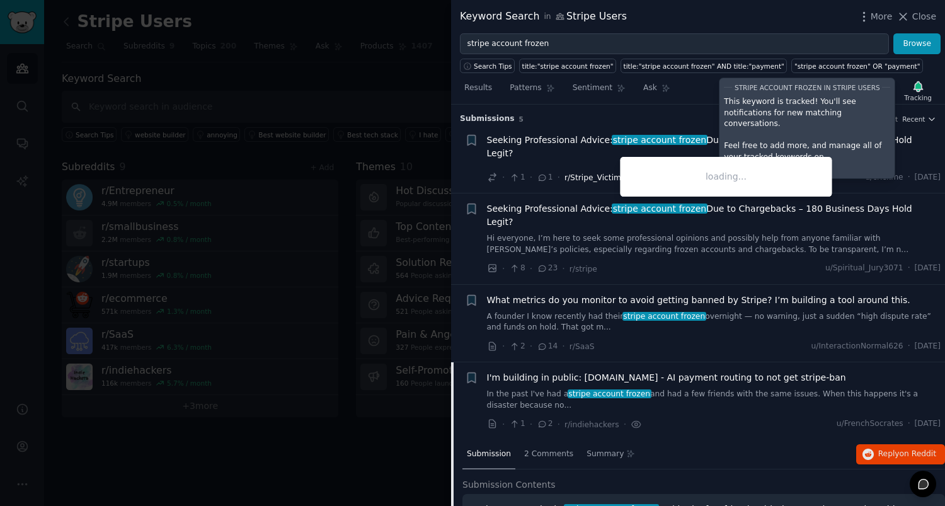
click at [565, 173] on span "r/Stripe_Victims" at bounding box center [595, 177] width 61 height 9
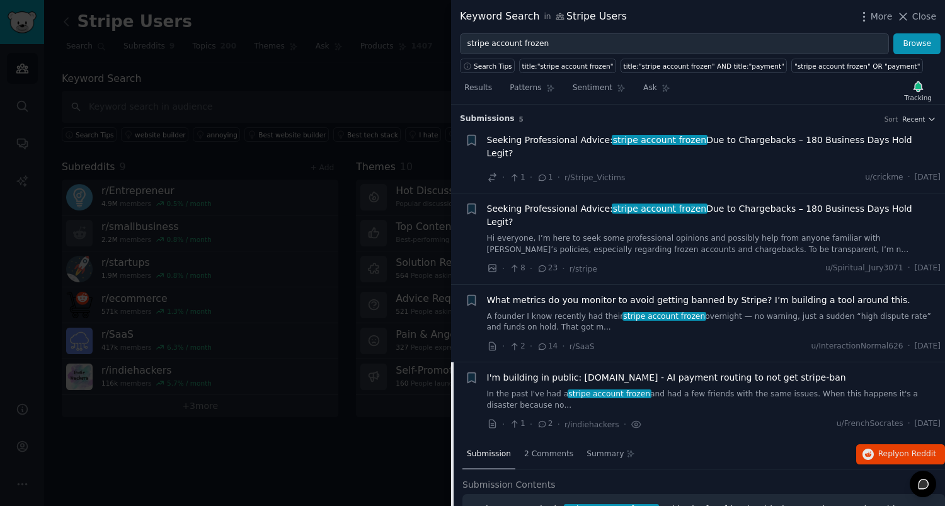
click at [732, 140] on span "Seeking Professional Advice: stripe account frozen Due to Chargebacks – 180 Bus…" at bounding box center [714, 147] width 454 height 26
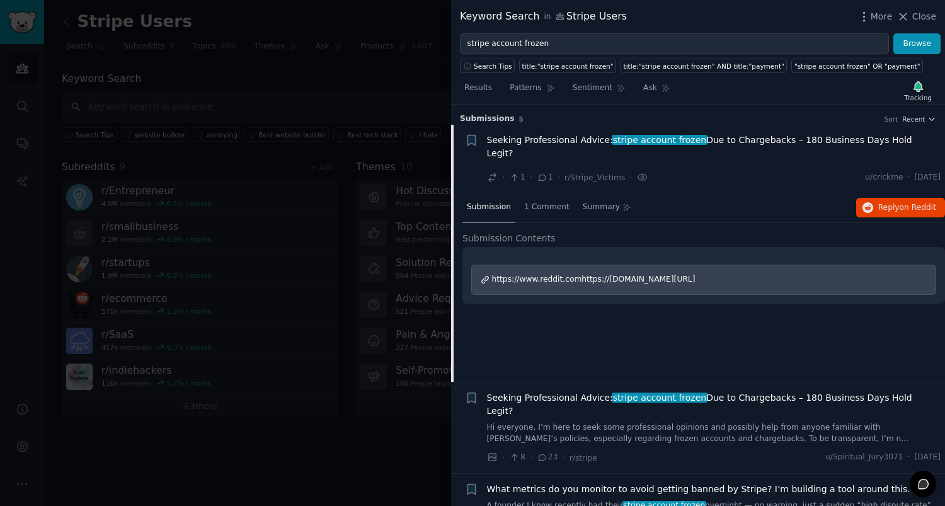
scroll to position [20, 0]
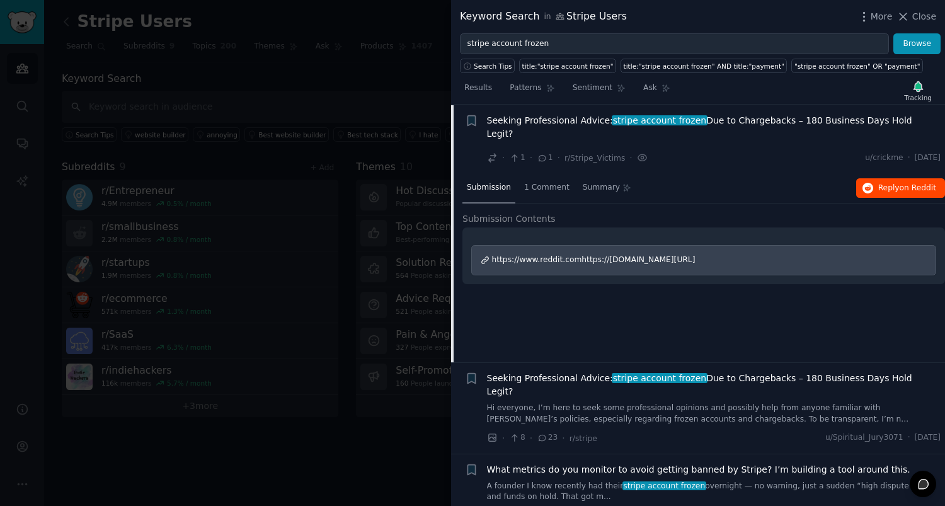
click at [924, 183] on span "on Reddit" at bounding box center [918, 187] width 37 height 9
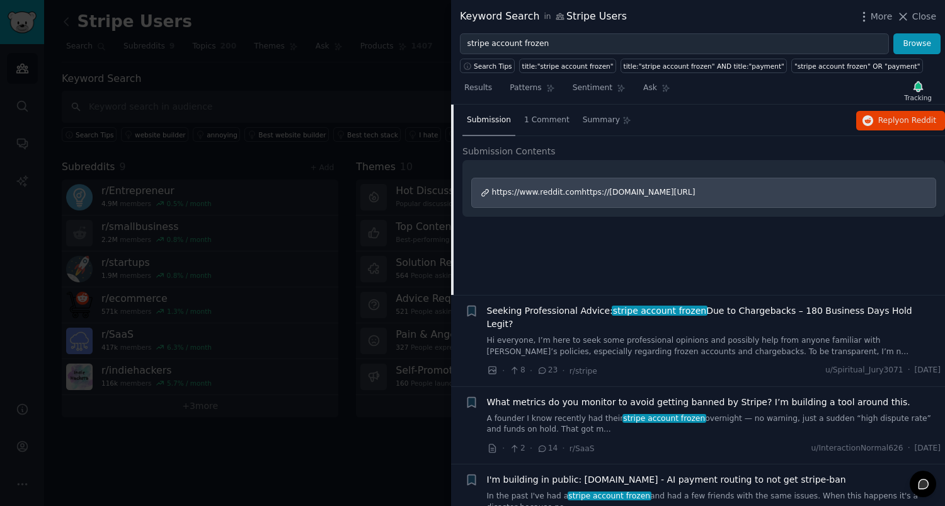
scroll to position [146, 0]
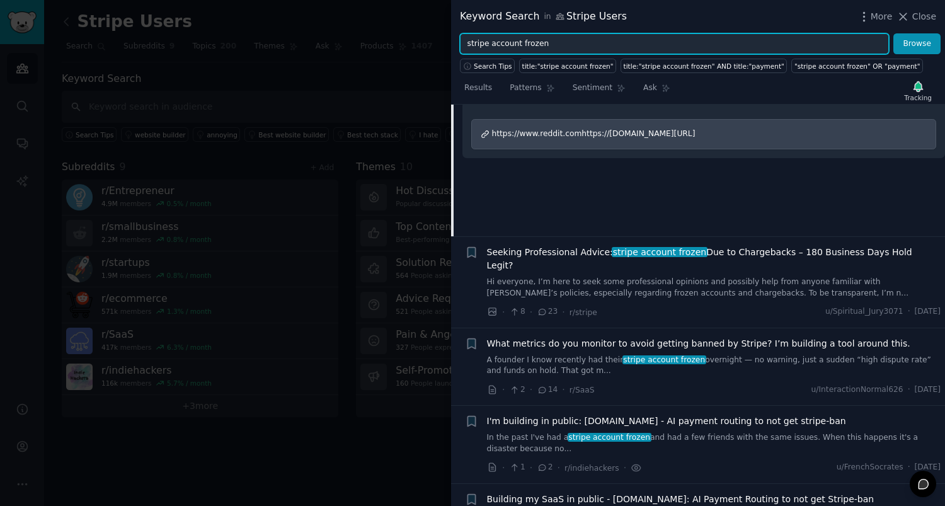
click at [554, 45] on input "stripe account frozen" at bounding box center [674, 43] width 429 height 21
paste input "payment processor blocked"
type input "payment processor blocked"
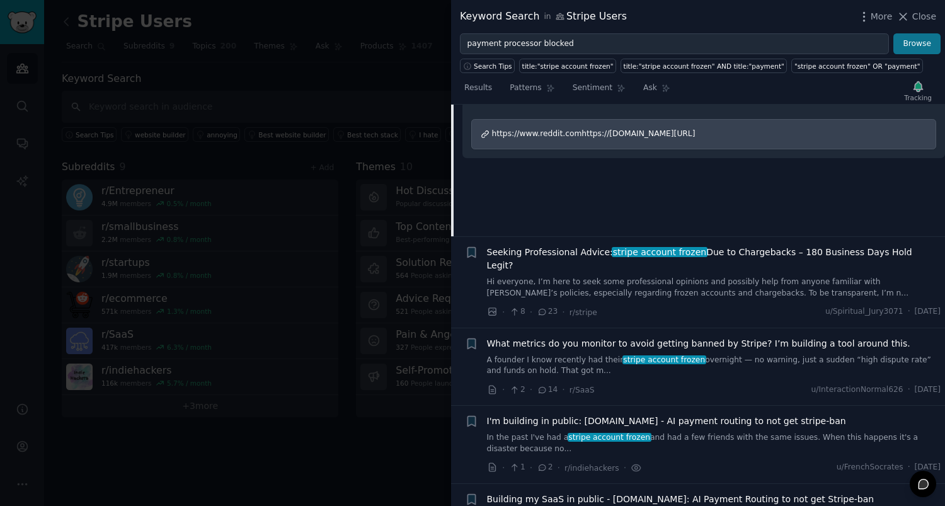
click at [925, 40] on button "Browse" at bounding box center [917, 43] width 47 height 21
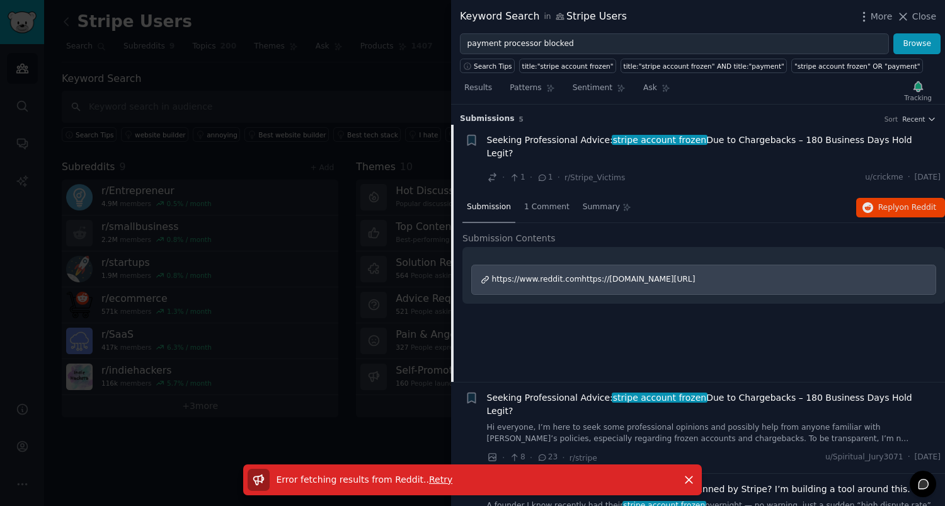
click at [920, 47] on button "Browse" at bounding box center [917, 43] width 47 height 21
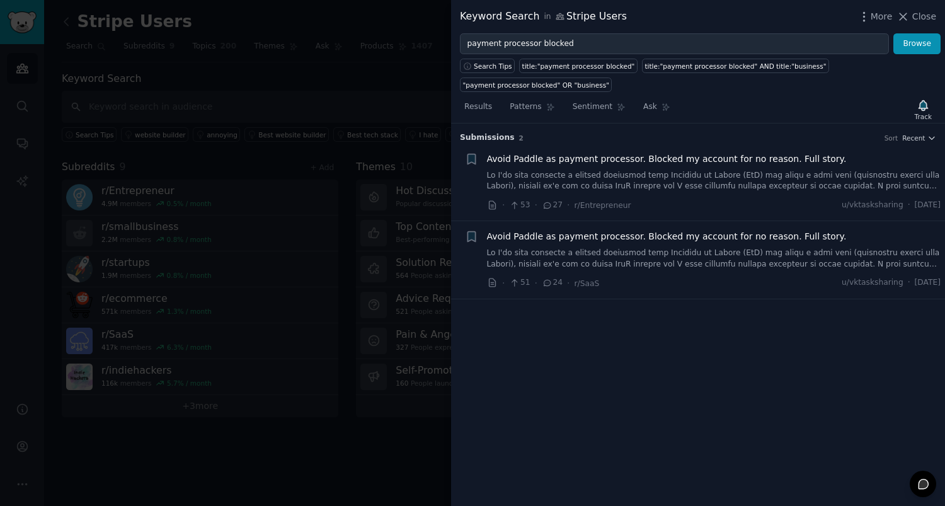
click at [627, 156] on span "Avoid Paddle as payment processor. Blocked my account for no reason. Full story." at bounding box center [667, 159] width 360 height 13
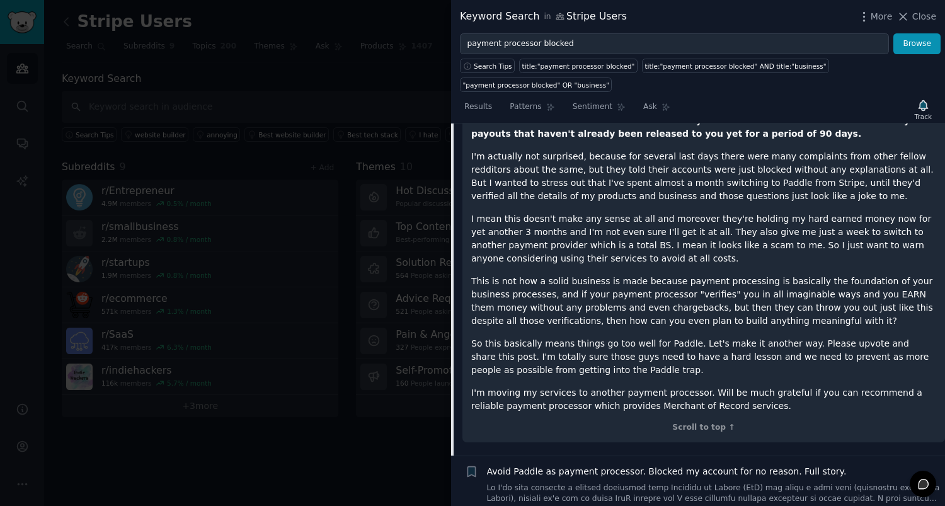
scroll to position [620, 0]
click at [668, 338] on p "So this basically means things go too well for Paddle. Let's make it another wa…" at bounding box center [703, 358] width 465 height 40
copy p "Paddle"
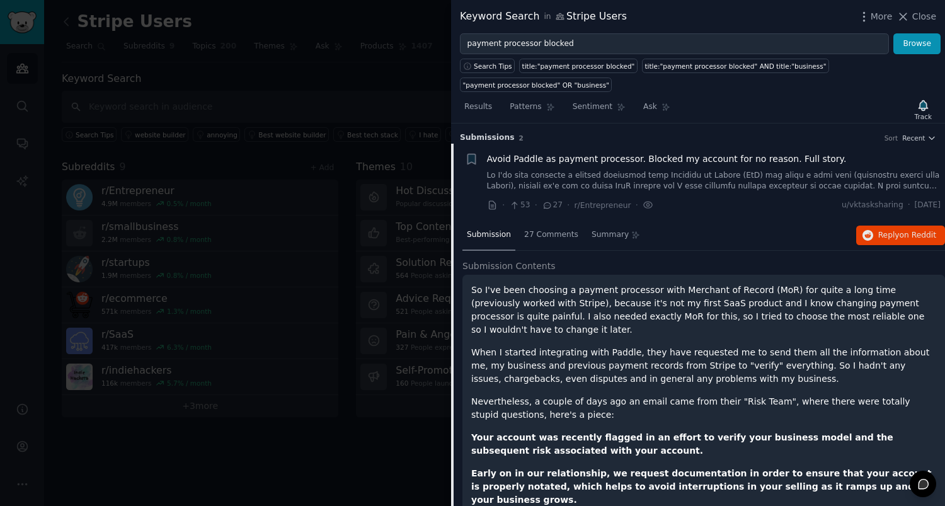
scroll to position [0, 0]
click at [550, 234] on span "27 Comments" at bounding box center [551, 234] width 54 height 11
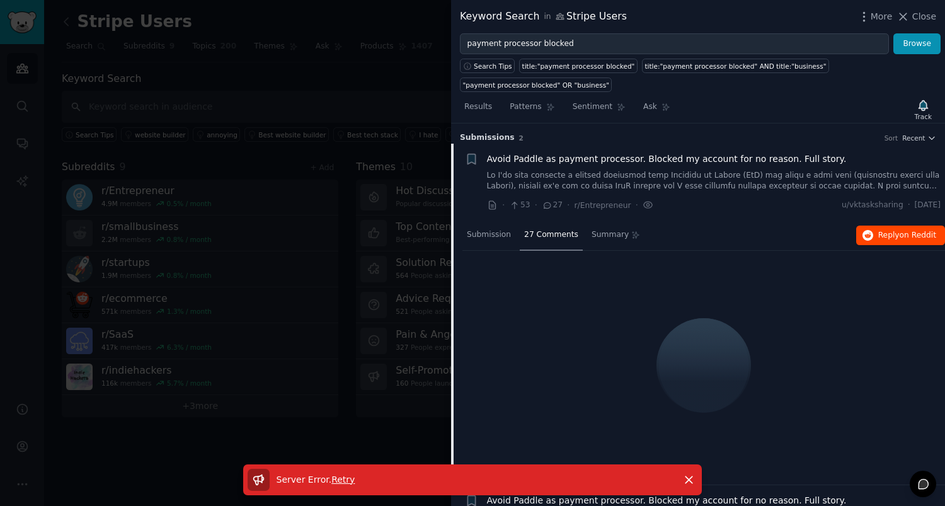
drag, startPoint x: 734, startPoint y: 8, endPoint x: 909, endPoint y: 231, distance: 284.2
click at [909, 231] on span "on Reddit" at bounding box center [918, 235] width 37 height 9
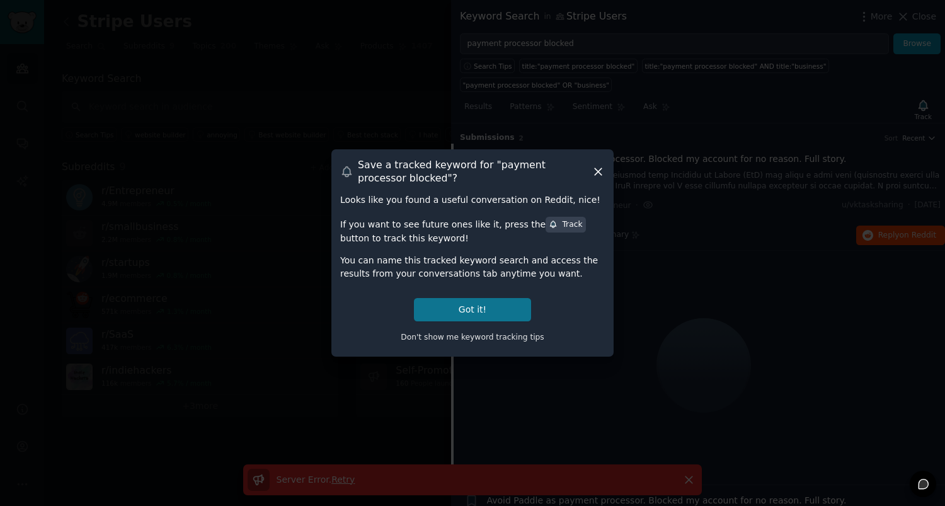
click at [491, 305] on button "Got it!" at bounding box center [472, 309] width 117 height 23
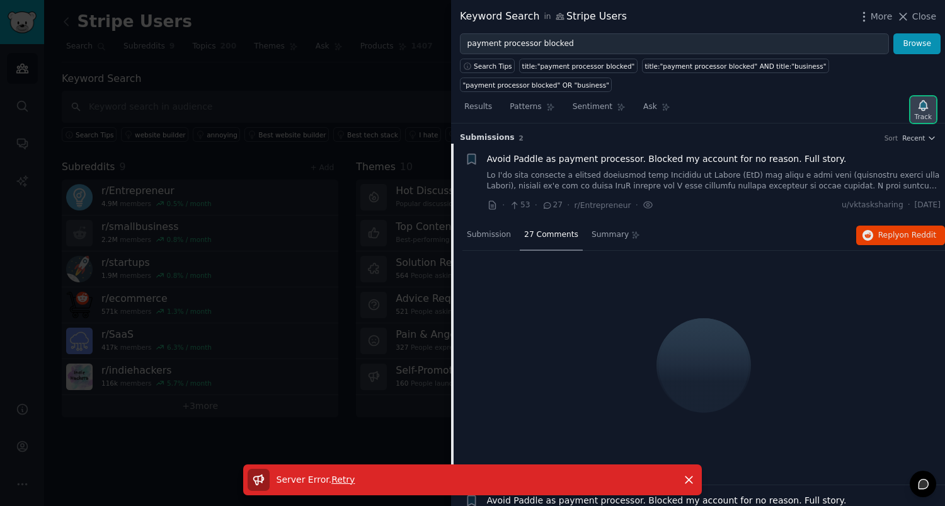
click at [923, 108] on icon "button" at bounding box center [923, 105] width 9 height 10
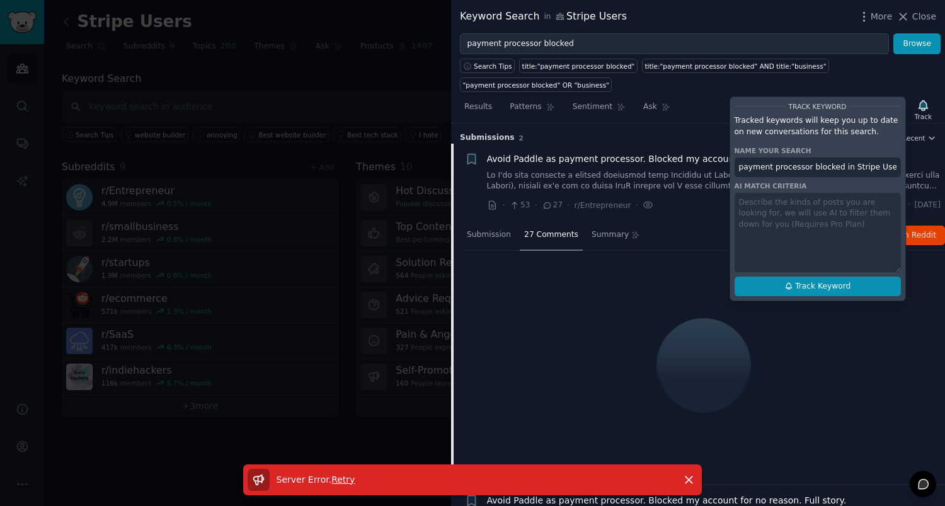
click at [828, 283] on span "Track Keyword" at bounding box center [822, 286] width 55 height 11
type input "payment processor blocked in Stripe Users"
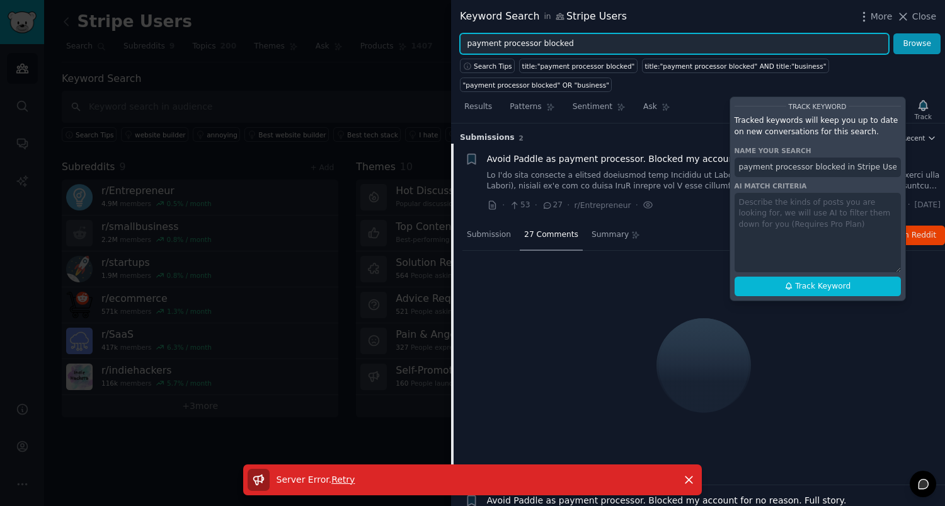
click at [588, 45] on input "payment processor blocked" at bounding box center [674, 43] width 429 height 21
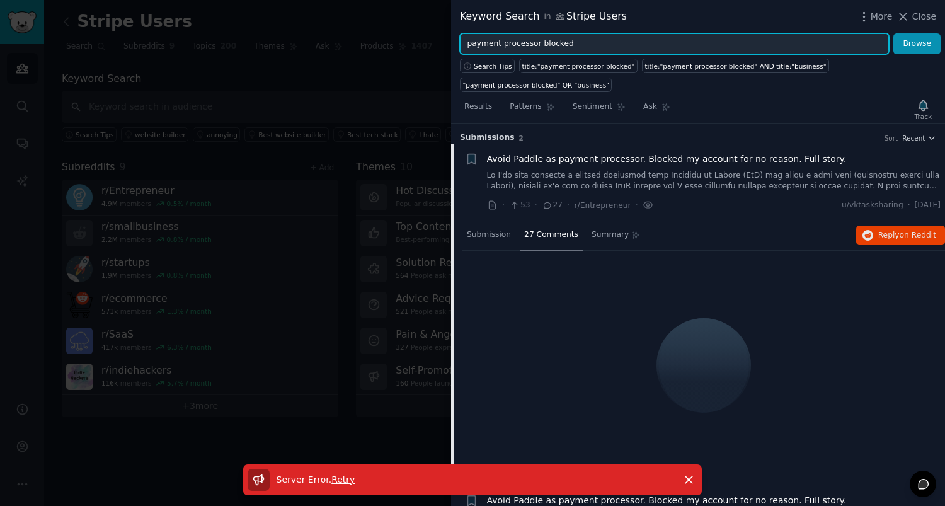
click at [588, 45] on input "payment processor blocked" at bounding box center [674, 43] width 429 height 21
paste input "pal funds hol"
type input "paypal funds hold"
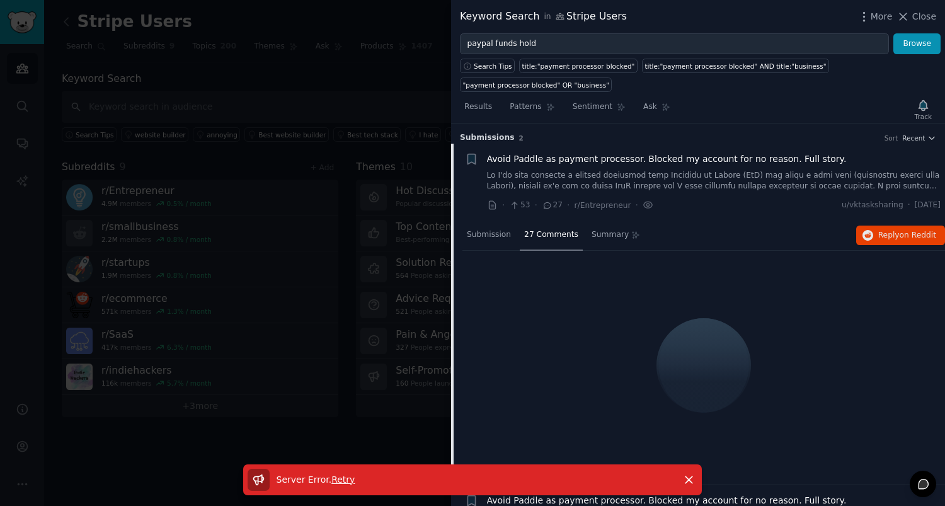
drag, startPoint x: 624, startPoint y: 36, endPoint x: 404, endPoint y: 382, distance: 410.0
click at [404, 382] on div at bounding box center [472, 253] width 945 height 506
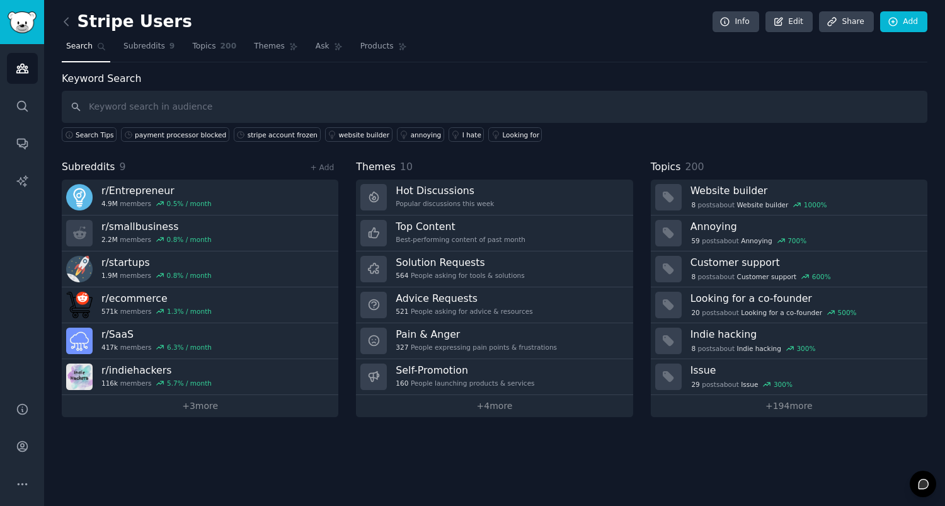
click at [117, 110] on input "text" at bounding box center [495, 107] width 866 height 32
type input "paypal funds hold"
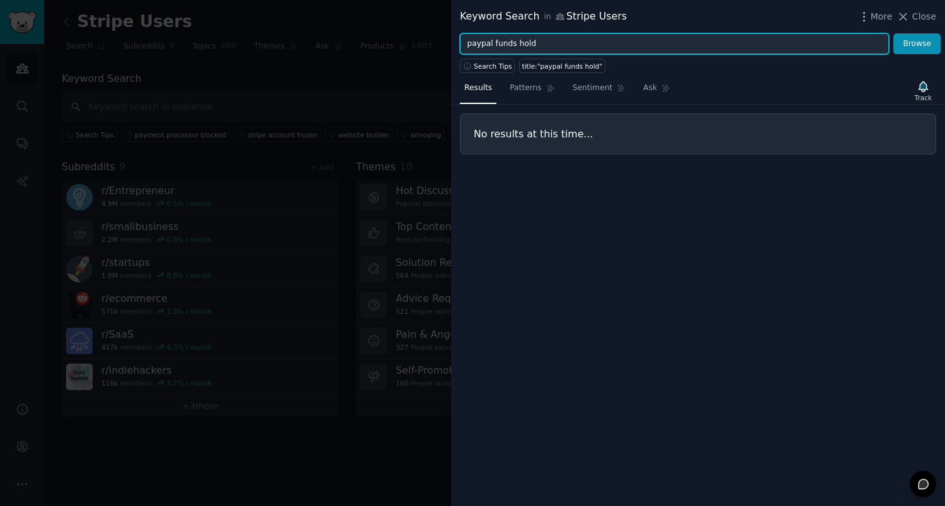
drag, startPoint x: 493, startPoint y: 43, endPoint x: 415, endPoint y: 43, distance: 78.8
click at [415, 43] on div "Keyword Search in Stripe Users More Close paypal funds hold Browse Search Tips …" at bounding box center [472, 253] width 945 height 506
type input "funds hold"
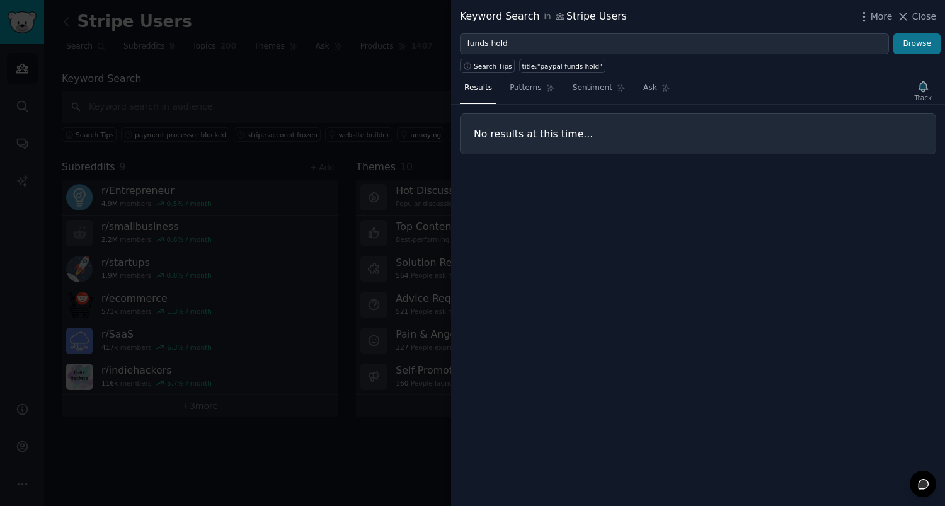
click at [920, 39] on button "Browse" at bounding box center [917, 43] width 47 height 21
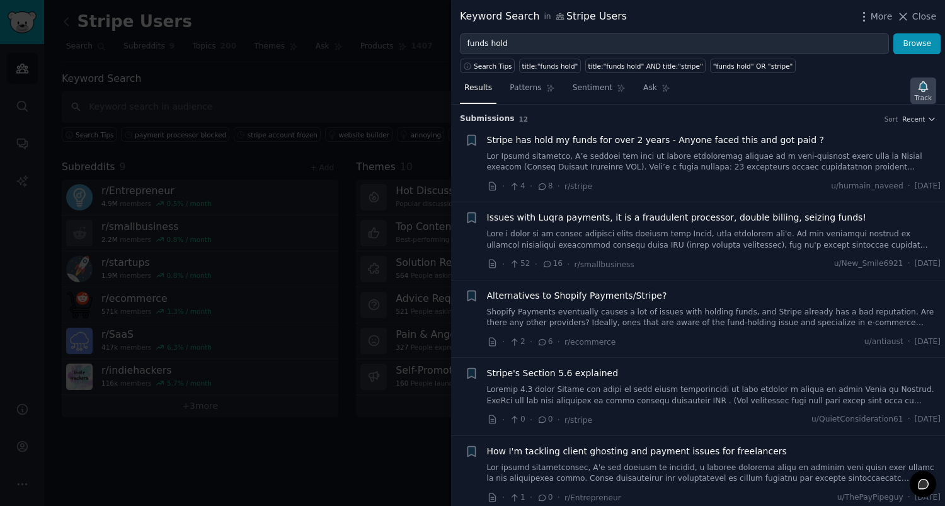
click at [923, 88] on icon "button" at bounding box center [923, 86] width 9 height 10
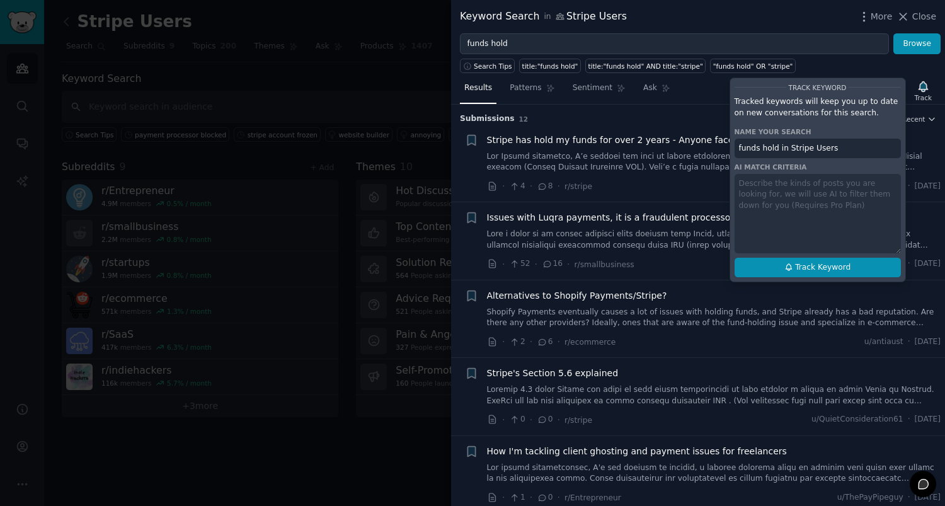
click at [839, 263] on span "Track Keyword" at bounding box center [822, 267] width 55 height 11
type input "funds hold in Stripe Users"
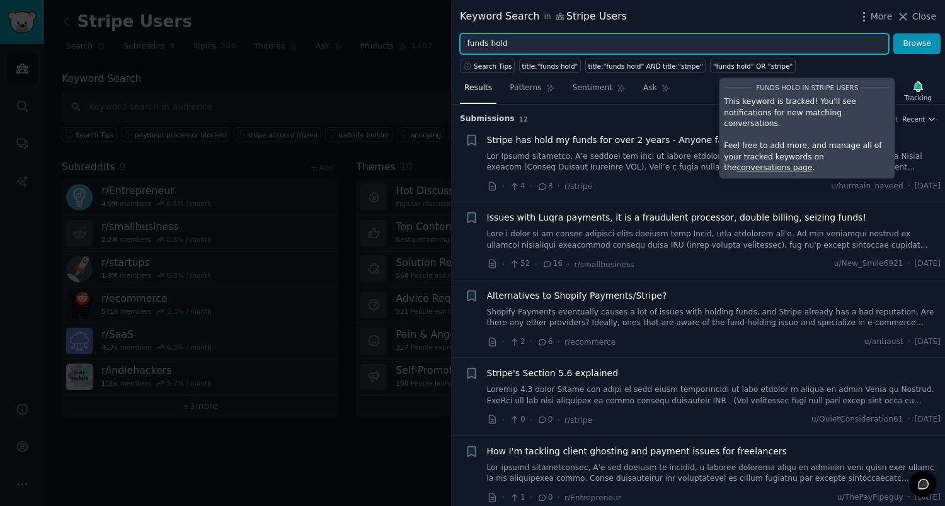
click at [527, 47] on input "funds hold" at bounding box center [674, 43] width 429 height 21
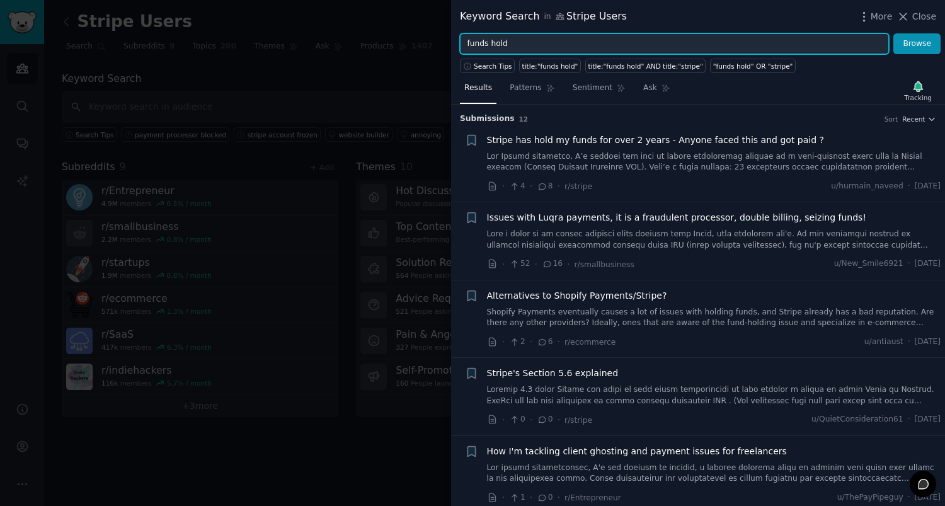
click at [527, 47] on input "funds hold" at bounding box center [674, 43] width 429 height 21
paste input "rozen account"
type input "frozen account"
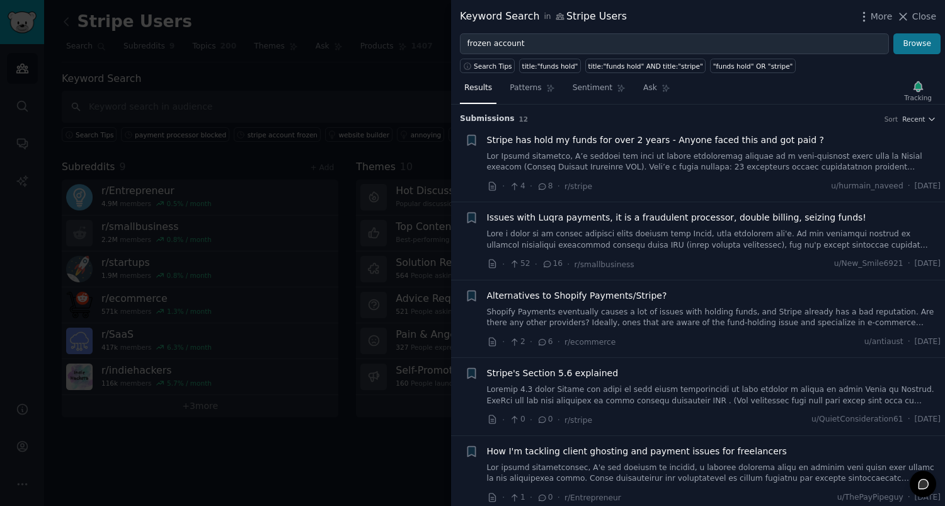
click at [919, 42] on button "Browse" at bounding box center [917, 43] width 47 height 21
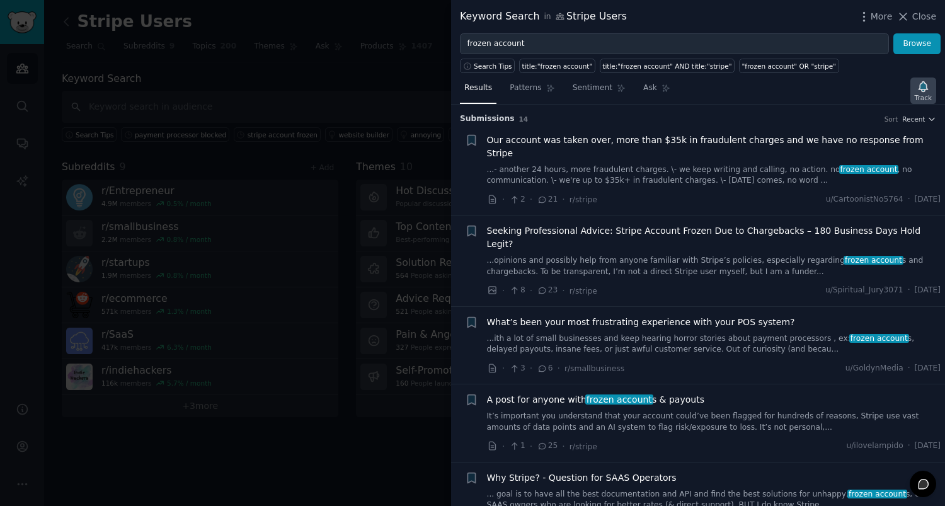
click at [922, 88] on icon "button" at bounding box center [923, 86] width 9 height 10
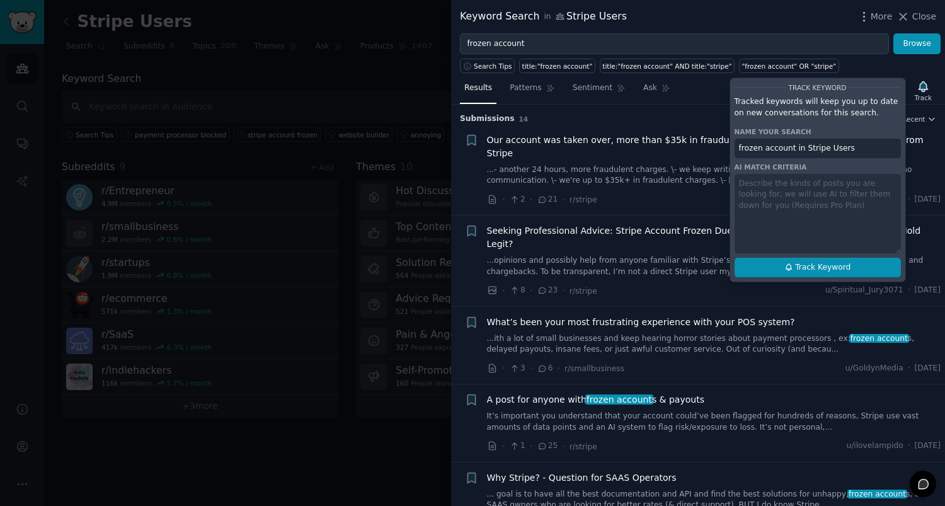
click at [819, 267] on span "Track Keyword" at bounding box center [822, 267] width 55 height 11
type input "frozen account in Stripe Users"
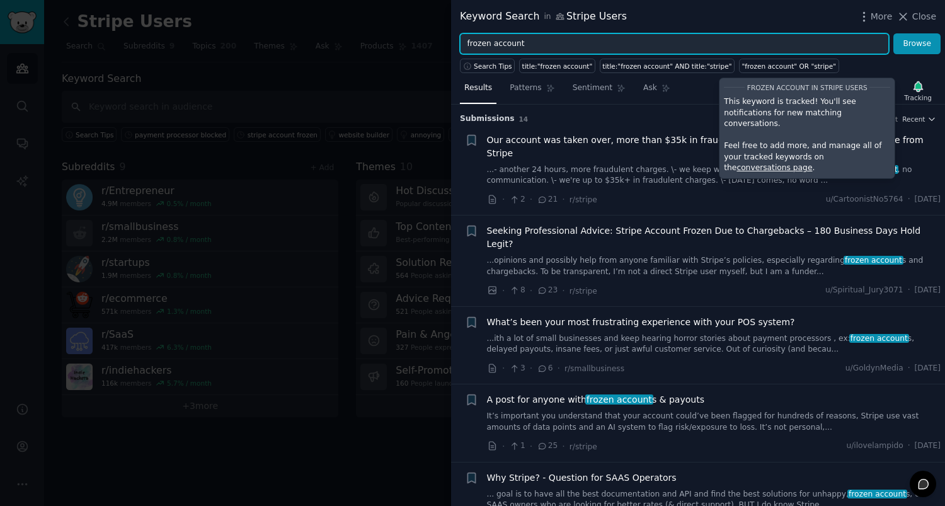
click at [538, 47] on input "frozen account" at bounding box center [674, 43] width 429 height 21
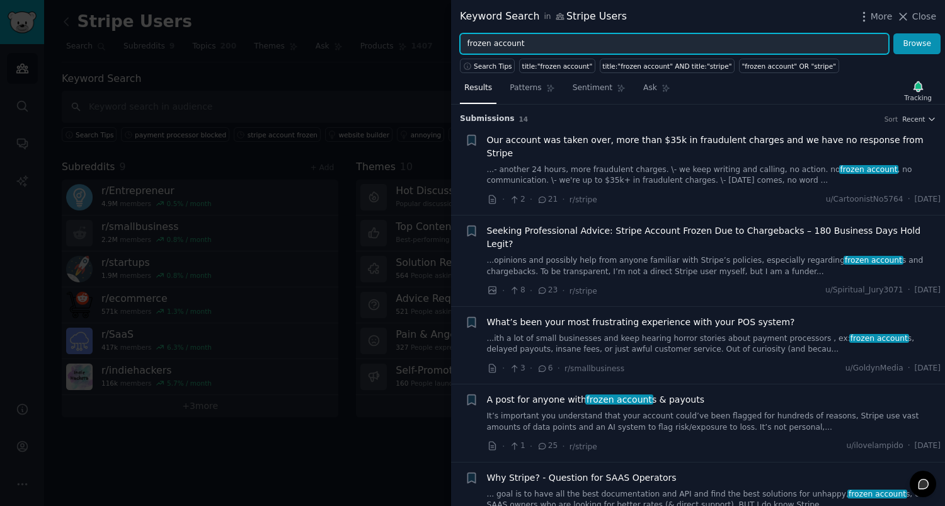
click at [538, 47] on input "frozen account" at bounding box center [674, 43] width 429 height 21
paste input "stripe reserve"
type input "stripe reserve"
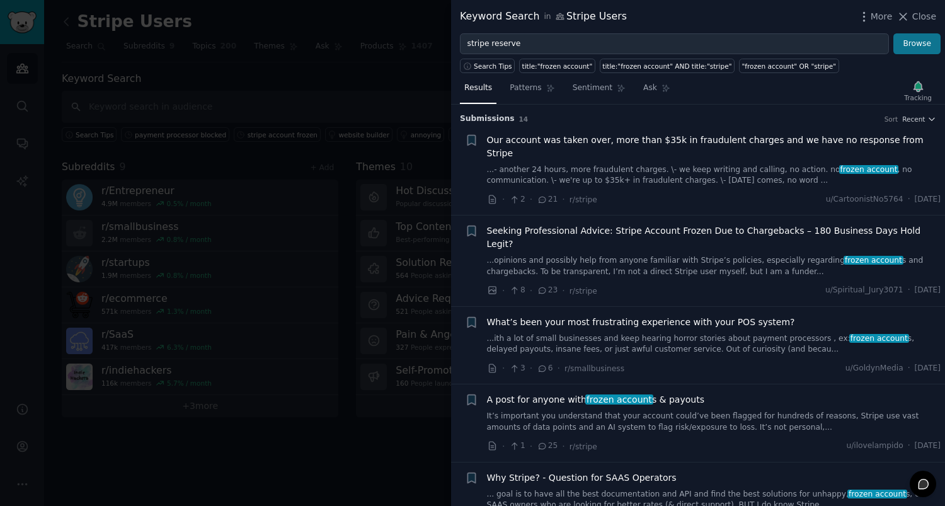
click at [920, 47] on button "Browse" at bounding box center [917, 43] width 47 height 21
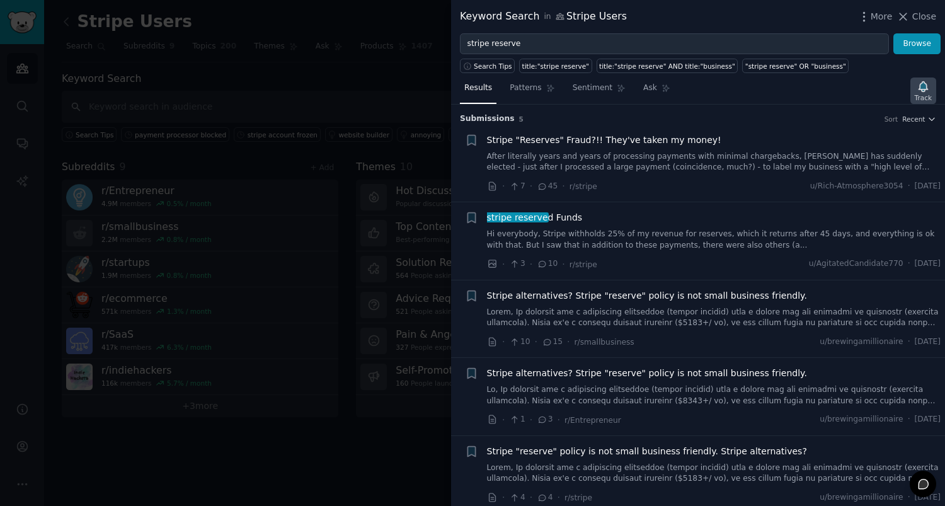
click at [923, 91] on icon "button" at bounding box center [923, 86] width 9 height 10
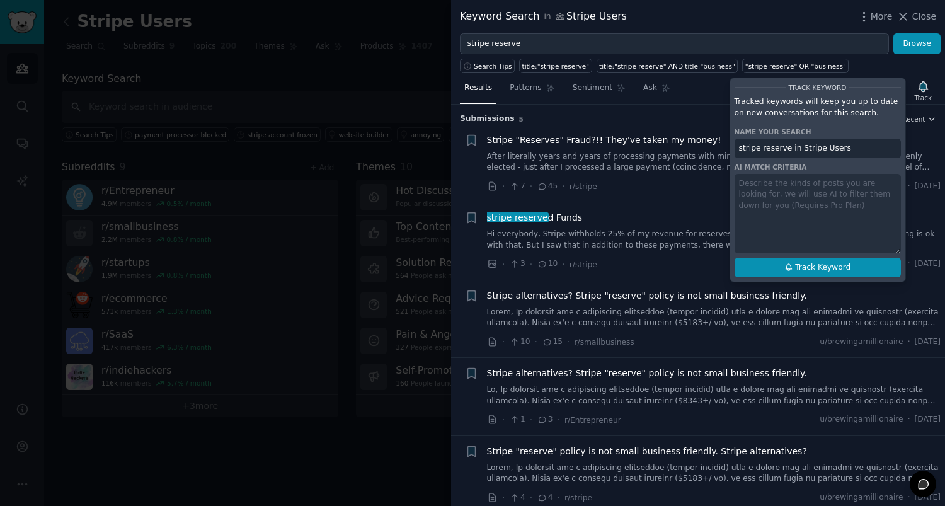
click at [837, 262] on span "Track Keyword" at bounding box center [822, 267] width 55 height 11
type input "stripe reserve in Stripe Users"
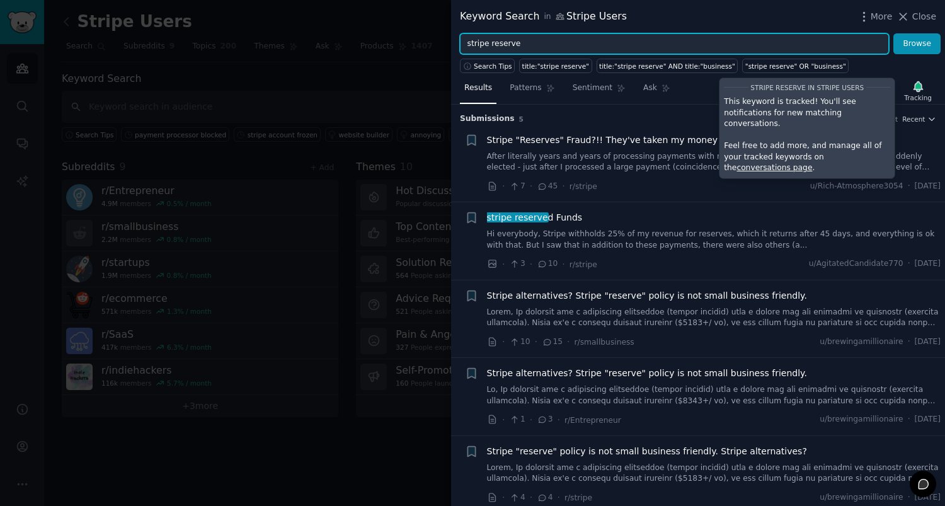
click at [584, 47] on input "stripe reserve" at bounding box center [674, 43] width 429 height 21
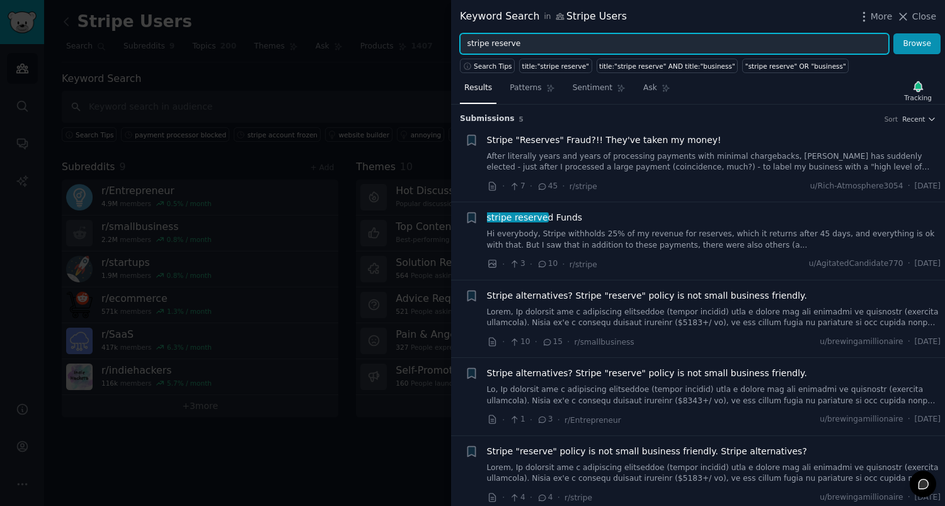
click at [584, 47] on input "stripe reserve" at bounding box center [674, 43] width 429 height 21
paste input "ban"
type input "stripe ban"
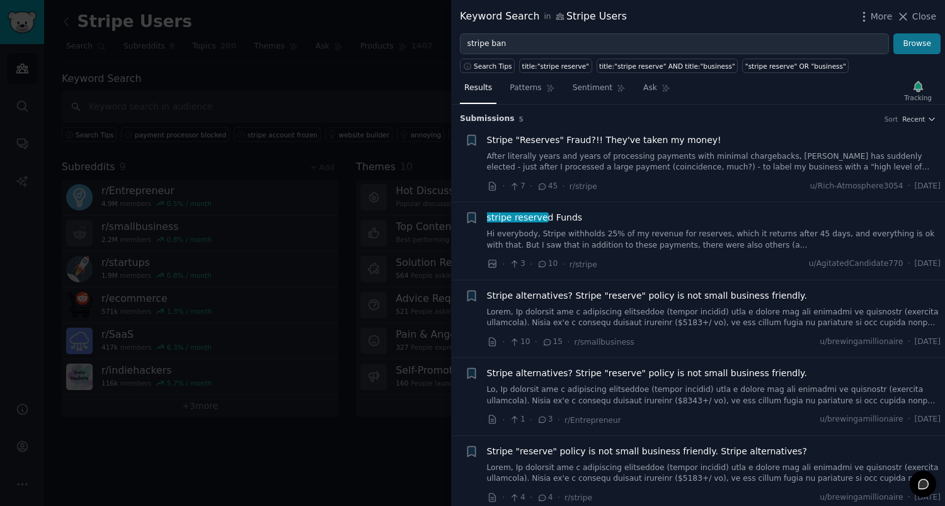
click at [920, 43] on button "Browse" at bounding box center [917, 43] width 47 height 21
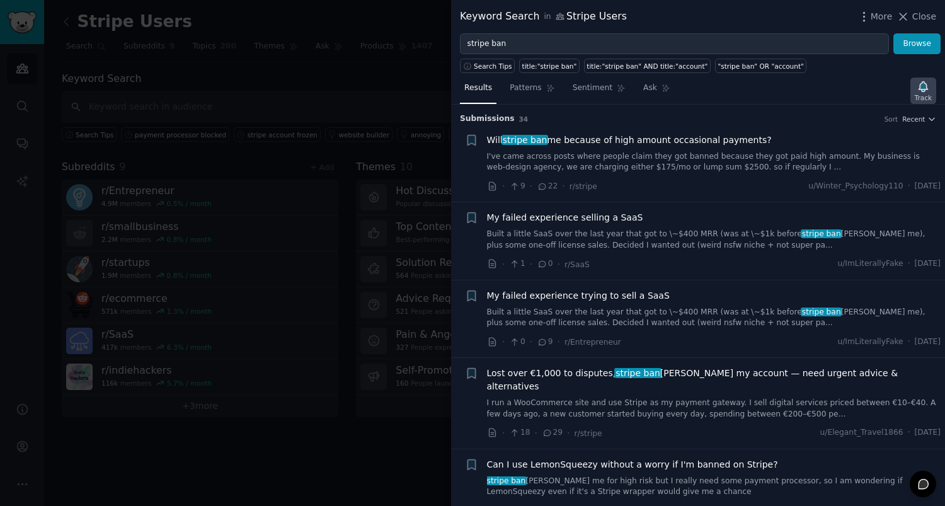
click at [927, 91] on icon "button" at bounding box center [923, 86] width 13 height 13
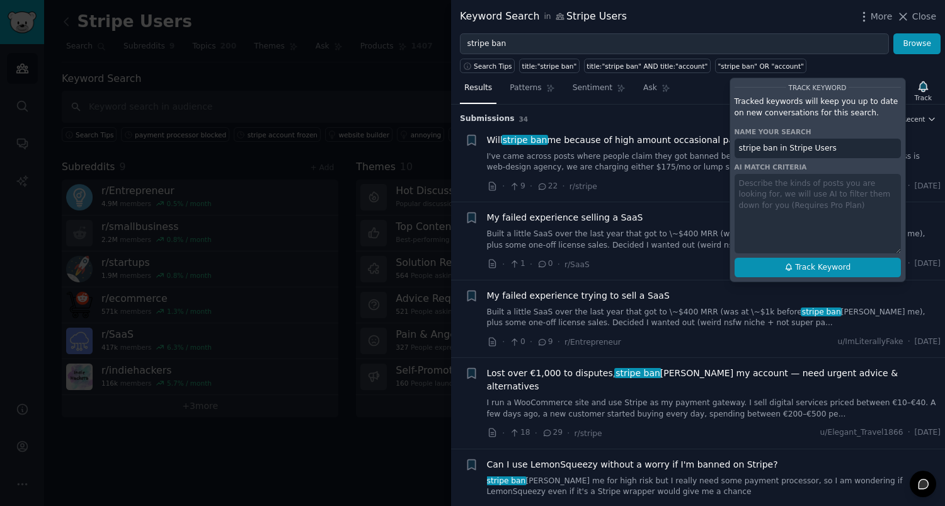
click at [823, 269] on span "Track Keyword" at bounding box center [822, 267] width 55 height 11
type input "stripe ban in Stripe Users"
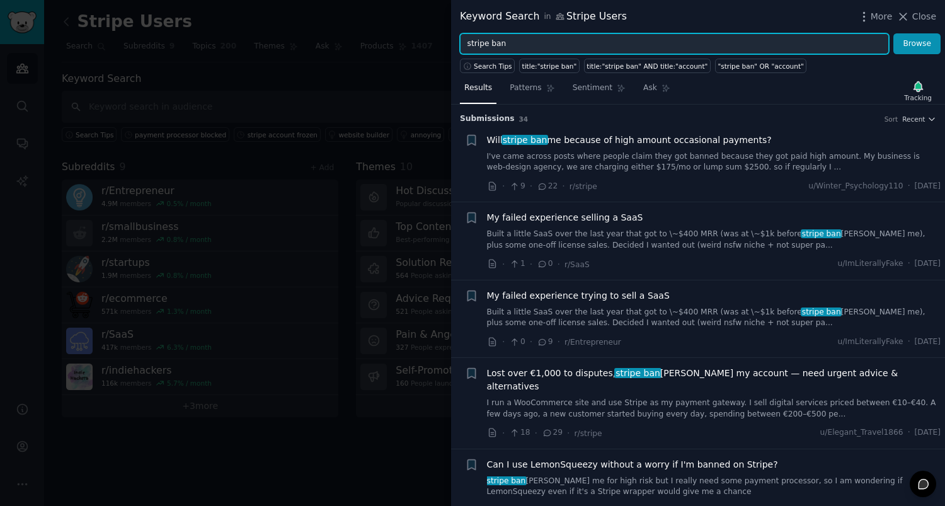
click at [563, 47] on input "stripe ban" at bounding box center [674, 43] width 429 height 21
paste input "alternative to stripe"
type input "alternative to stripe"
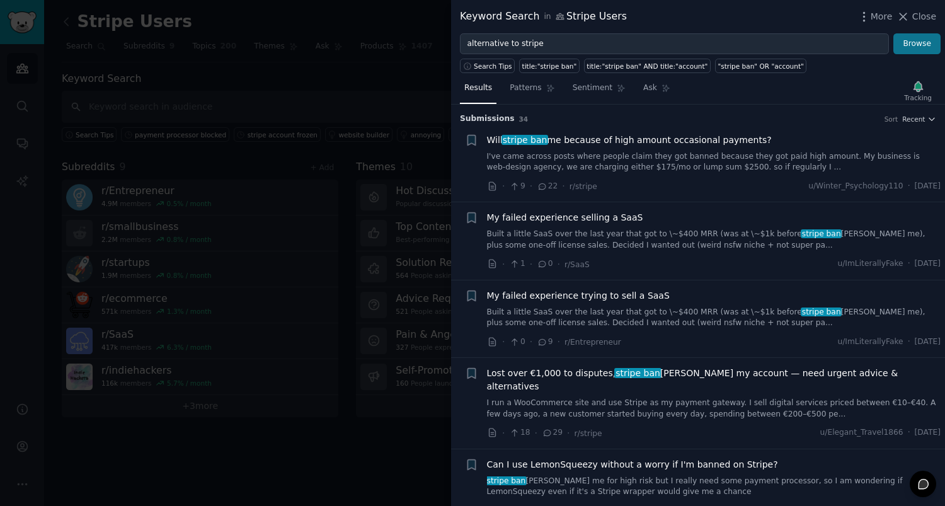
click at [921, 38] on button "Browse" at bounding box center [917, 43] width 47 height 21
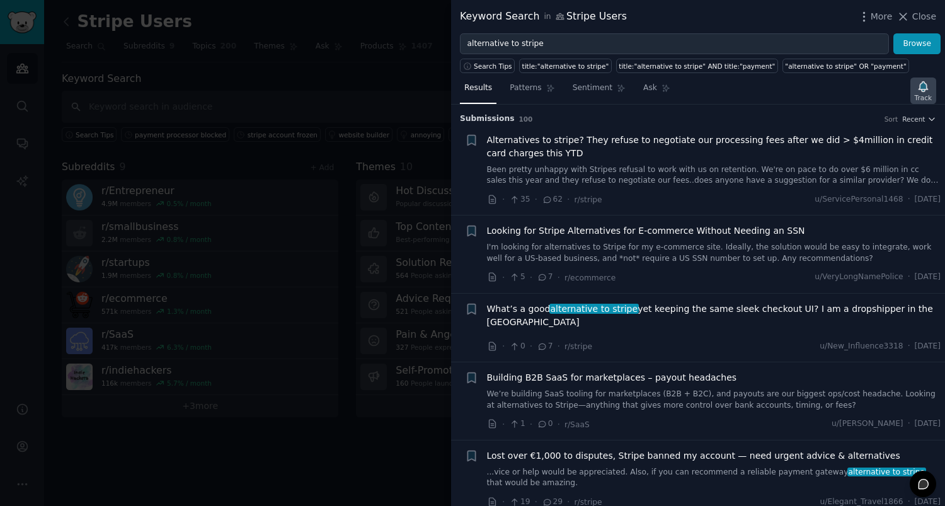
click at [924, 87] on icon "button" at bounding box center [923, 86] width 9 height 10
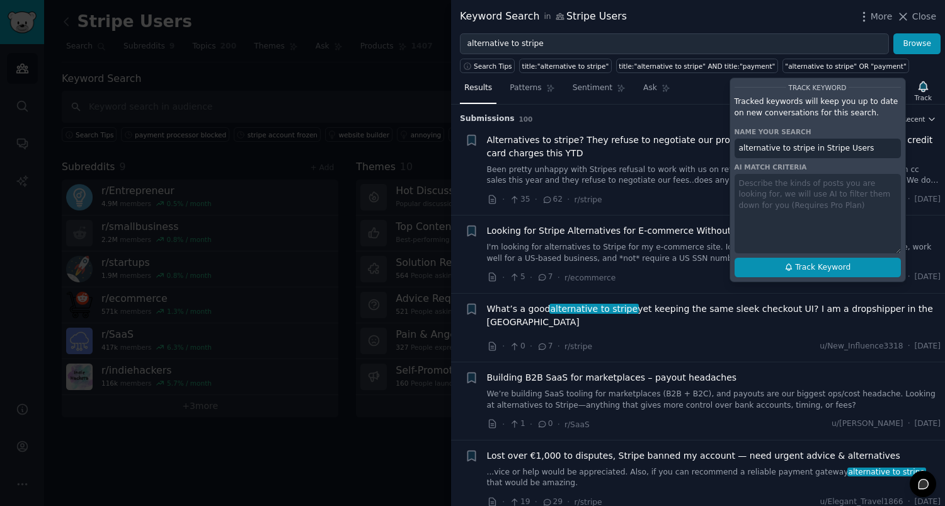
click at [810, 268] on span "Track Keyword" at bounding box center [822, 267] width 55 height 11
type input "alternative to stripe in Stripe Users"
click at [308, 406] on div at bounding box center [472, 253] width 945 height 506
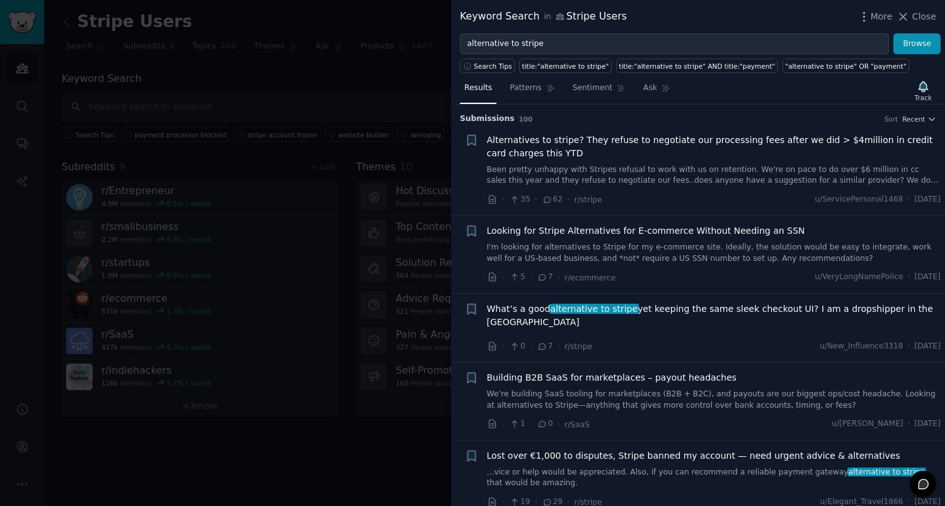
click at [308, 406] on div at bounding box center [472, 253] width 945 height 506
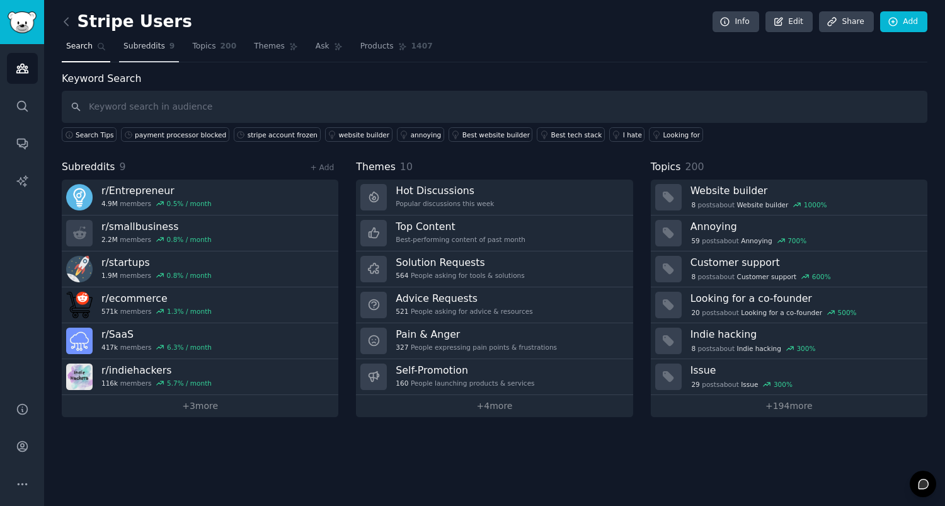
click at [147, 48] on span "Subreddits" at bounding box center [145, 46] width 42 height 11
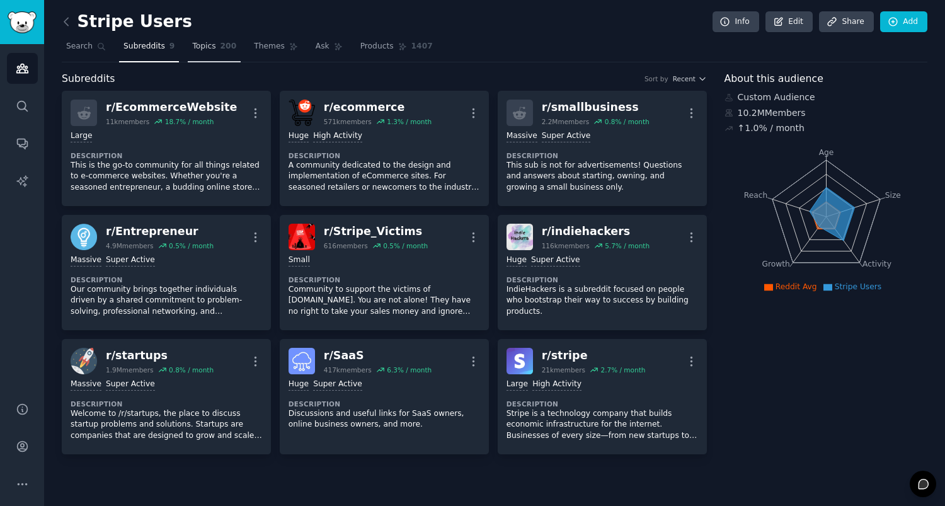
click at [209, 49] on span "Topics" at bounding box center [203, 46] width 23 height 11
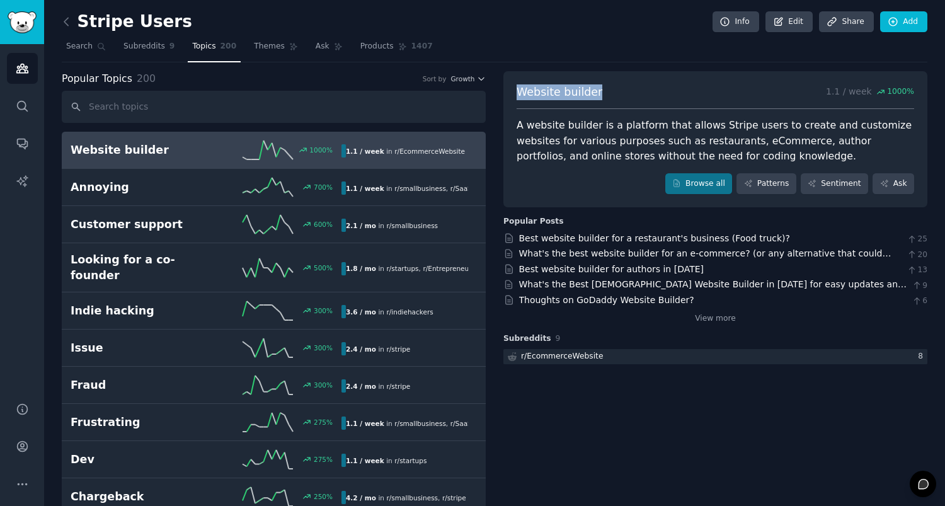
drag, startPoint x: 599, startPoint y: 93, endPoint x: 511, endPoint y: 93, distance: 87.6
click at [511, 93] on div "Website builder 1.1 / week 1000 % A website builder is a platform that allows S…" at bounding box center [716, 139] width 424 height 137
copy span "Website builder"
click at [67, 23] on icon at bounding box center [66, 21] width 13 height 13
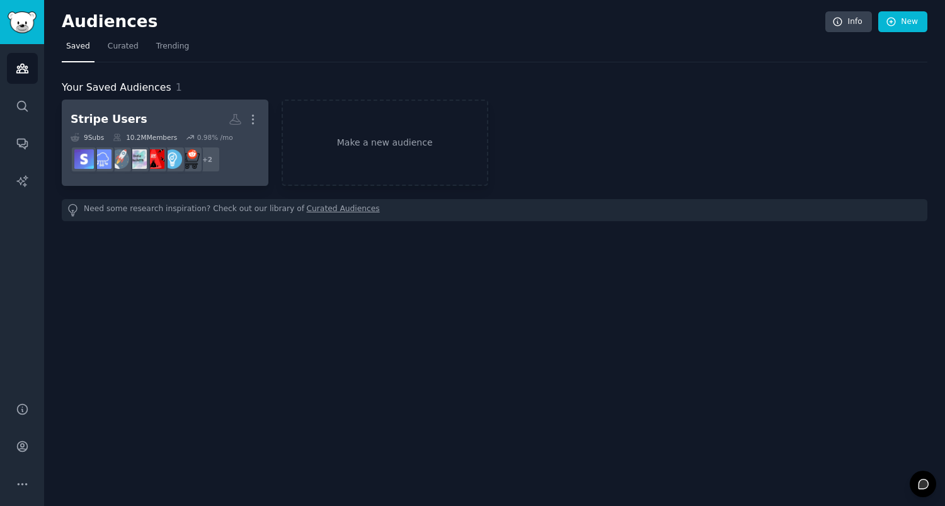
click at [98, 117] on div "Stripe Users" at bounding box center [109, 120] width 77 height 16
click at [121, 107] on link "Stripe Users More 9 Sub s 10.2M Members 0.98 % /mo + 2" at bounding box center [165, 143] width 207 height 86
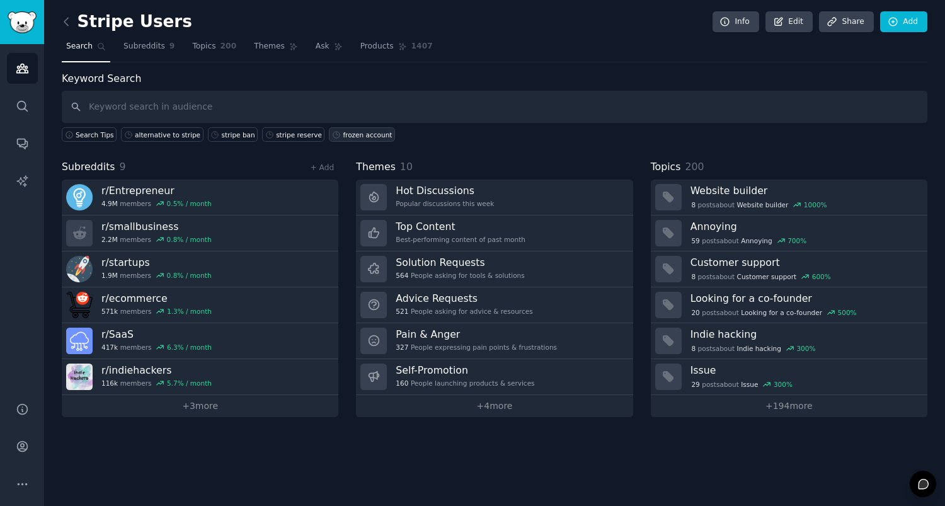
click at [372, 136] on div "frozen account" at bounding box center [367, 134] width 49 height 9
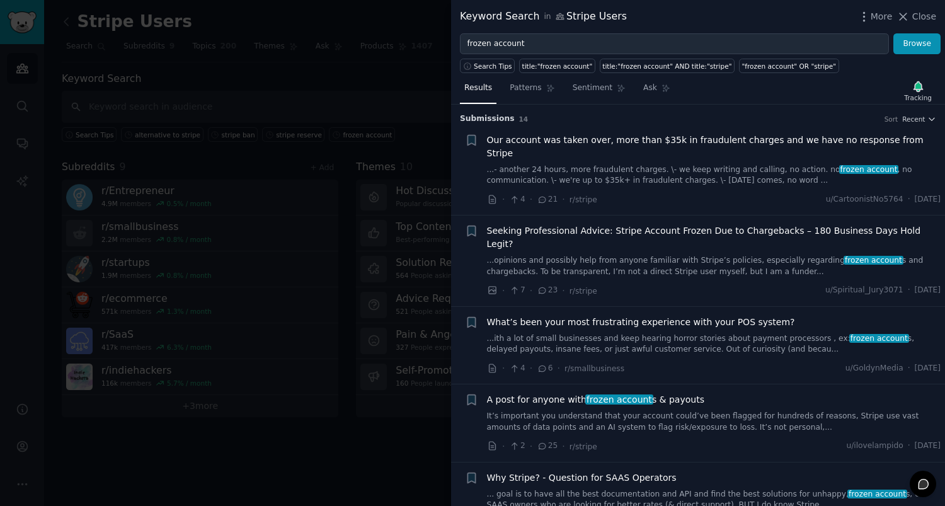
click at [308, 122] on div at bounding box center [472, 253] width 945 height 506
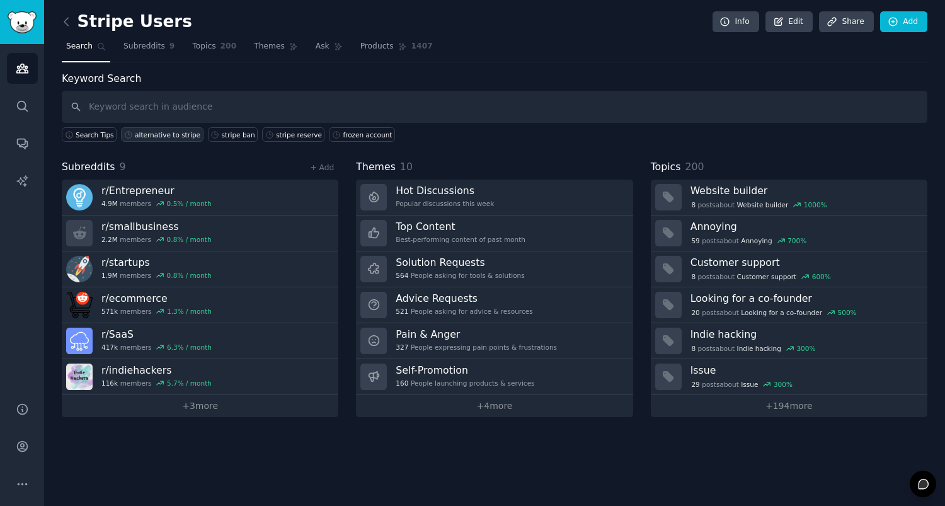
click at [151, 135] on div "alternative to stripe" at bounding box center [168, 134] width 66 height 9
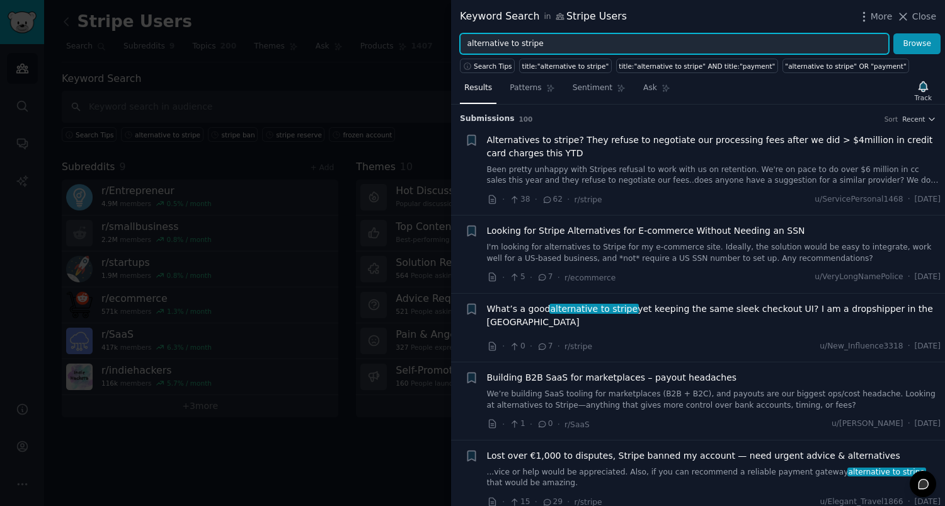
click at [543, 43] on input "alternative to stripe" at bounding box center [674, 43] width 429 height 21
paste input "[DOMAIN_NAME]"
type input "[DOMAIN_NAME]"
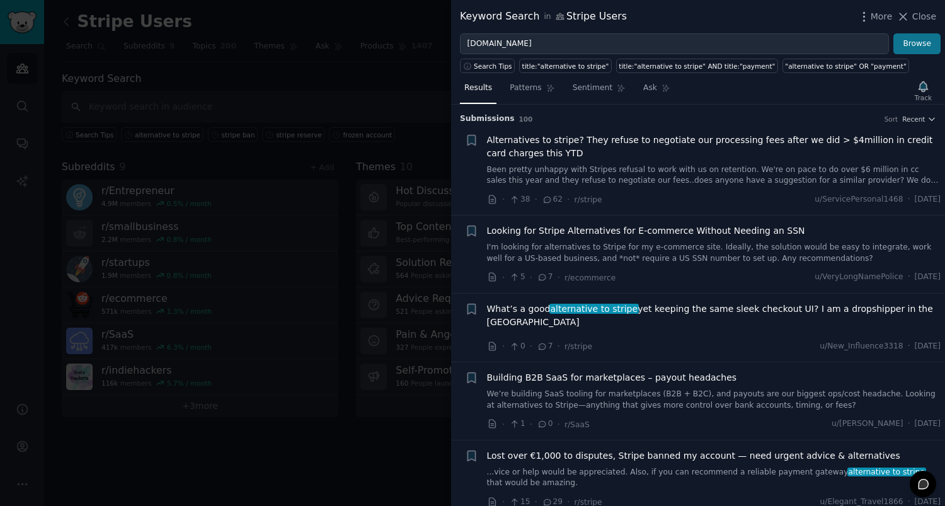
click at [919, 47] on button "Browse" at bounding box center [917, 43] width 47 height 21
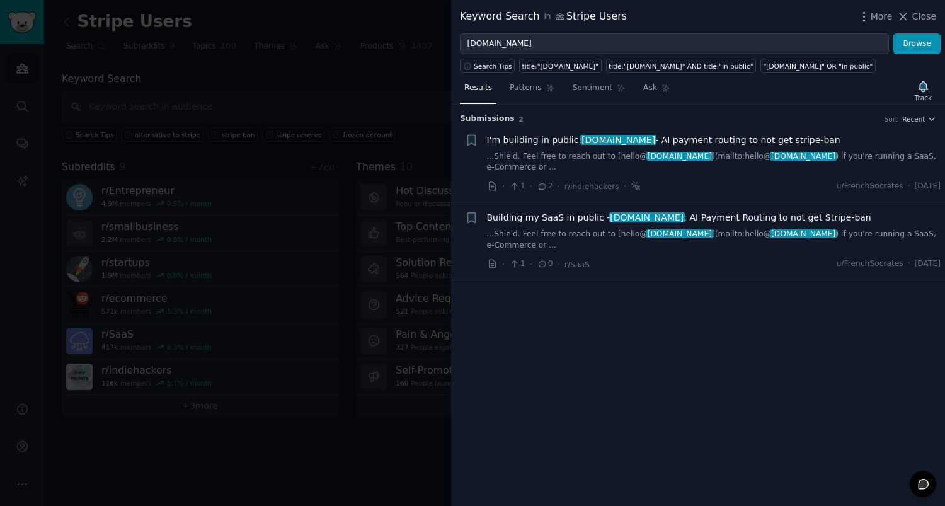
click at [537, 142] on span "I'm building in public: [DOMAIN_NAME] - AI payment routing to not get stripe-ban" at bounding box center [664, 140] width 354 height 13
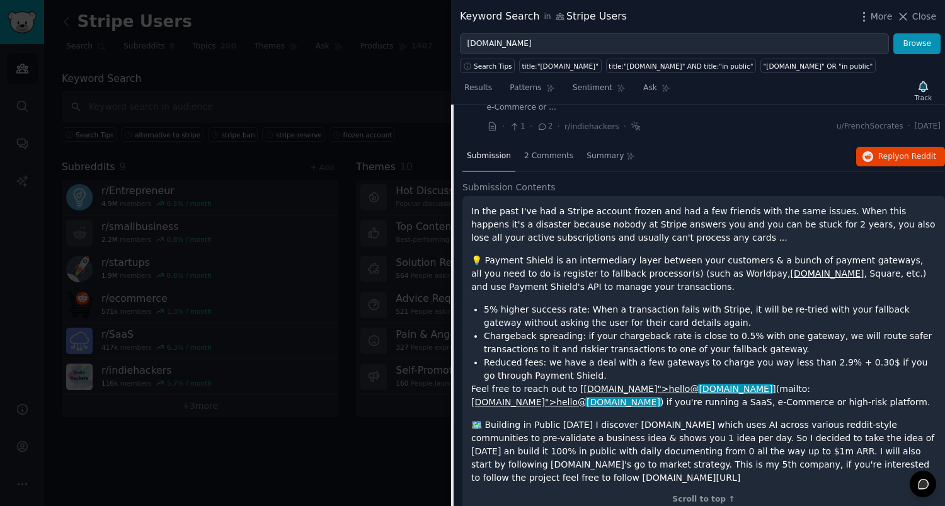
scroll to position [42, 0]
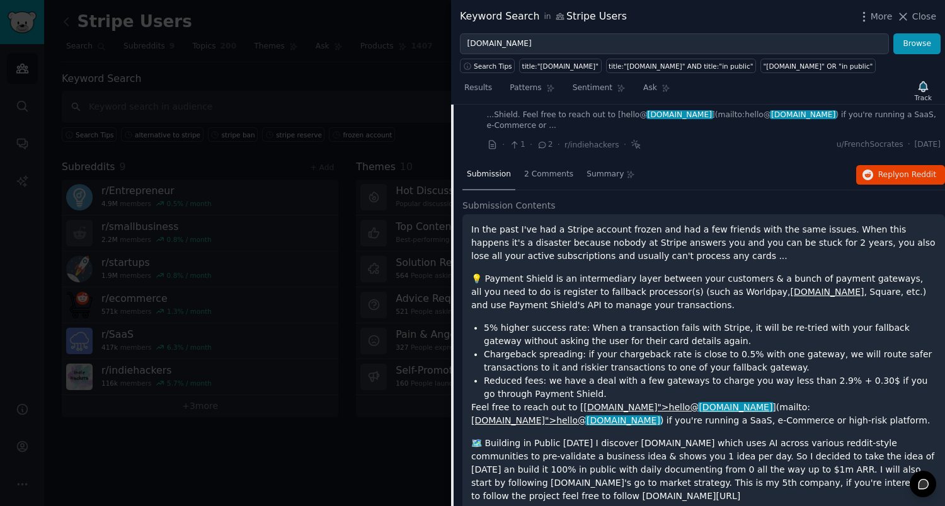
click at [921, 175] on span "on Reddit" at bounding box center [918, 174] width 37 height 9
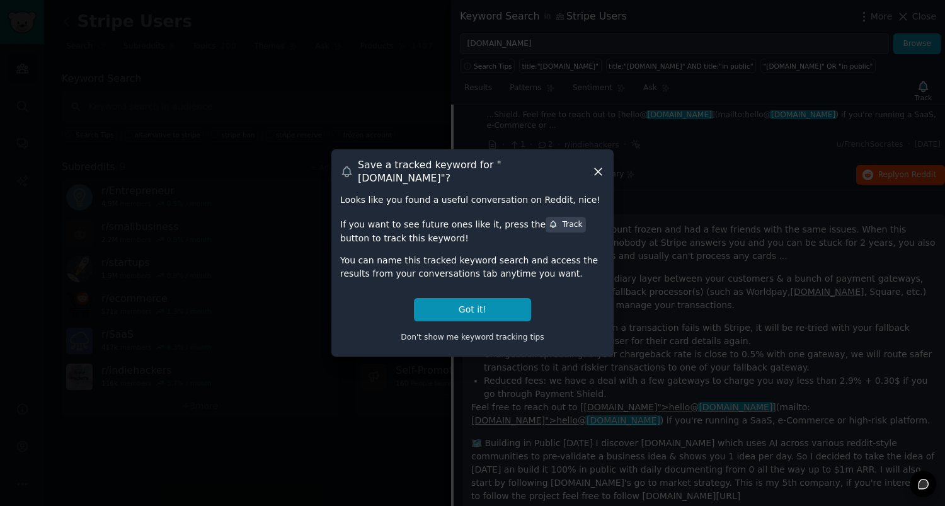
click at [599, 170] on icon at bounding box center [598, 171] width 13 height 13
